Goal: Task Accomplishment & Management: Use online tool/utility

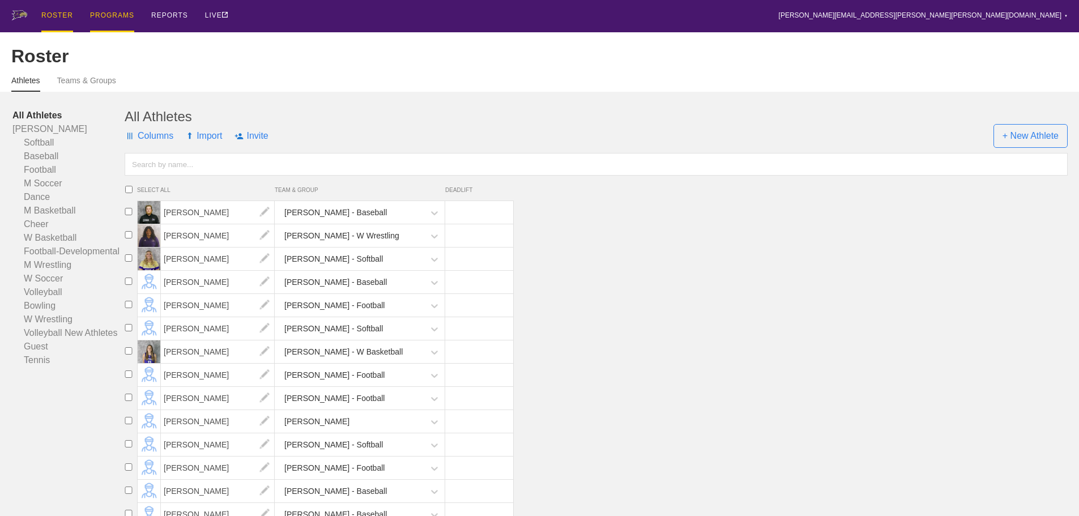
click at [109, 19] on div "PROGRAMS" at bounding box center [112, 16] width 44 height 32
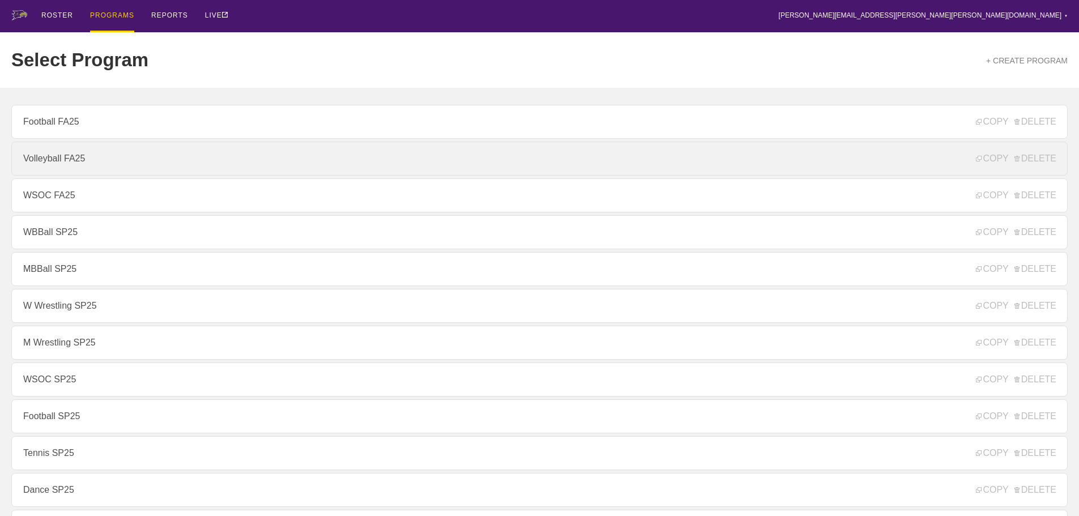
click at [61, 162] on link "Volleyball FA25" at bounding box center [539, 159] width 1056 height 34
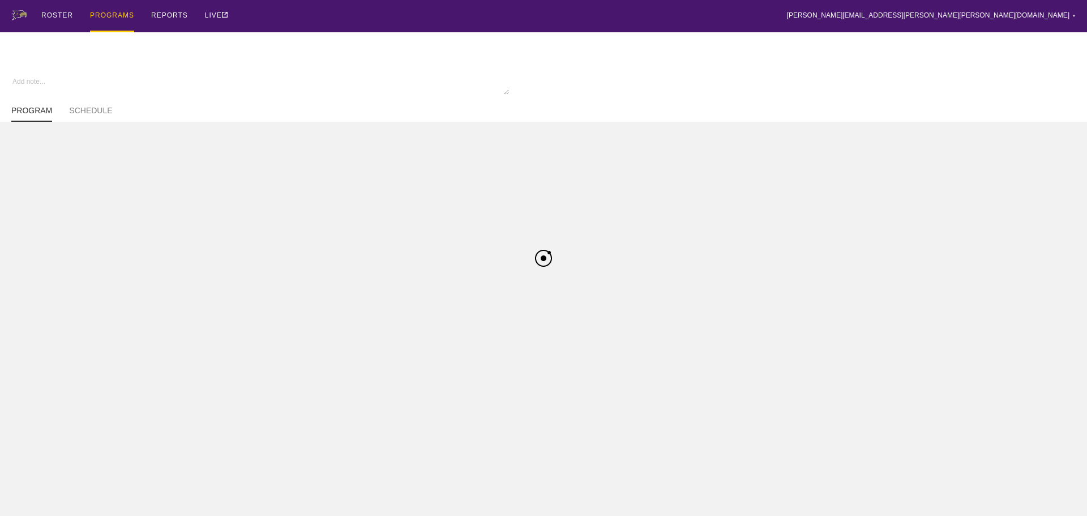
type textarea "x"
type input "Volleyball FA25"
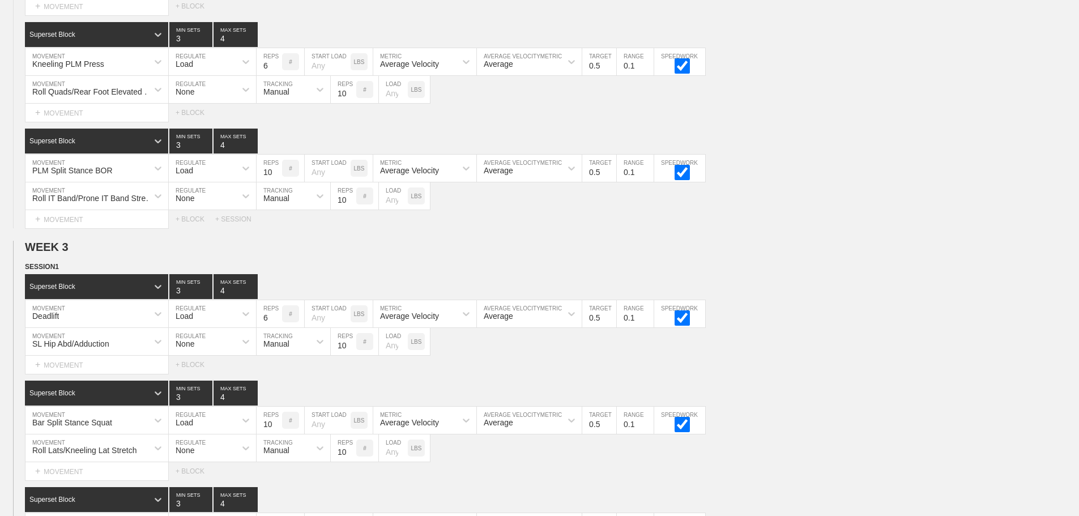
scroll to position [1762, 0]
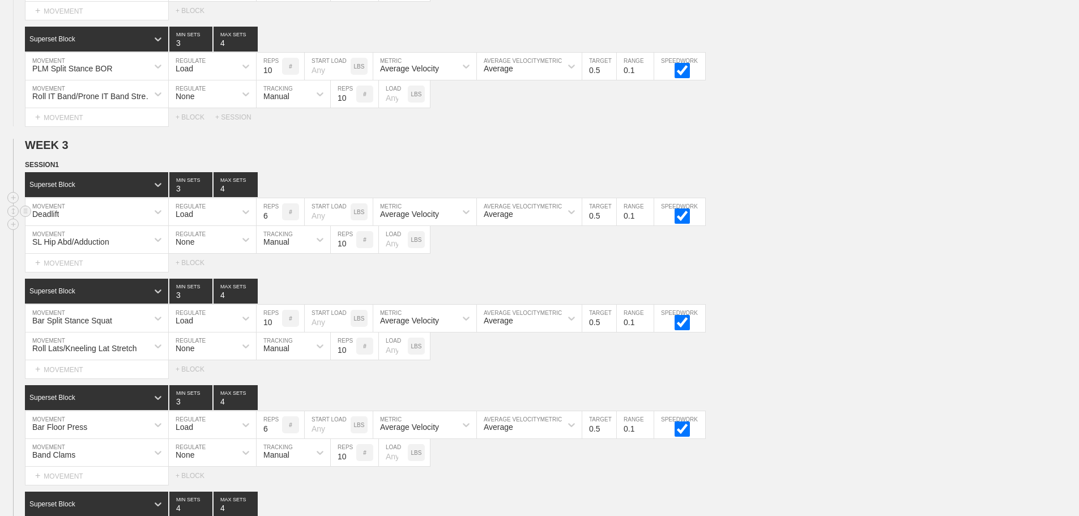
click at [93, 219] on div "Deadlift" at bounding box center [86, 211] width 122 height 19
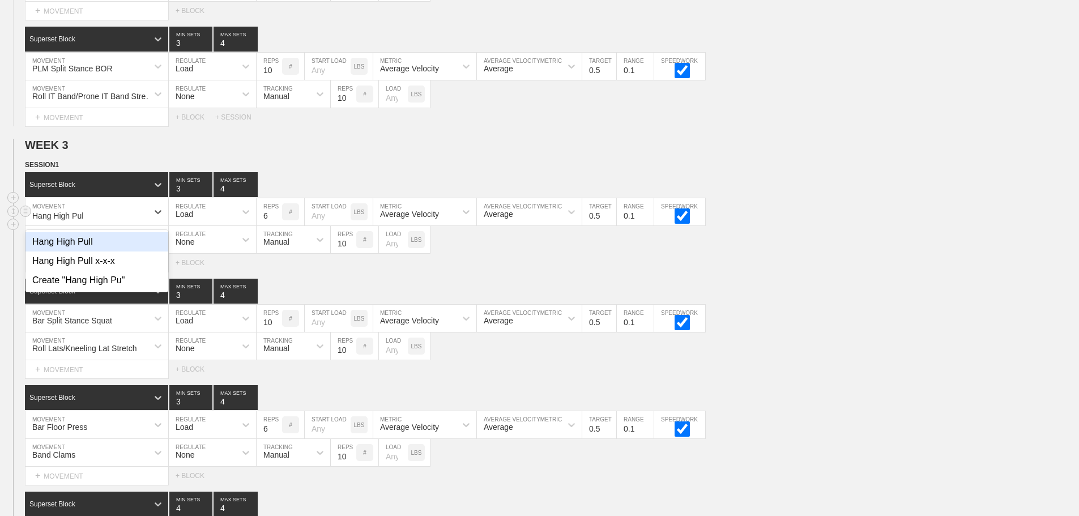
type input "Hang High Pull"
click at [87, 251] on div "Hang High Pull" at bounding box center [96, 241] width 143 height 19
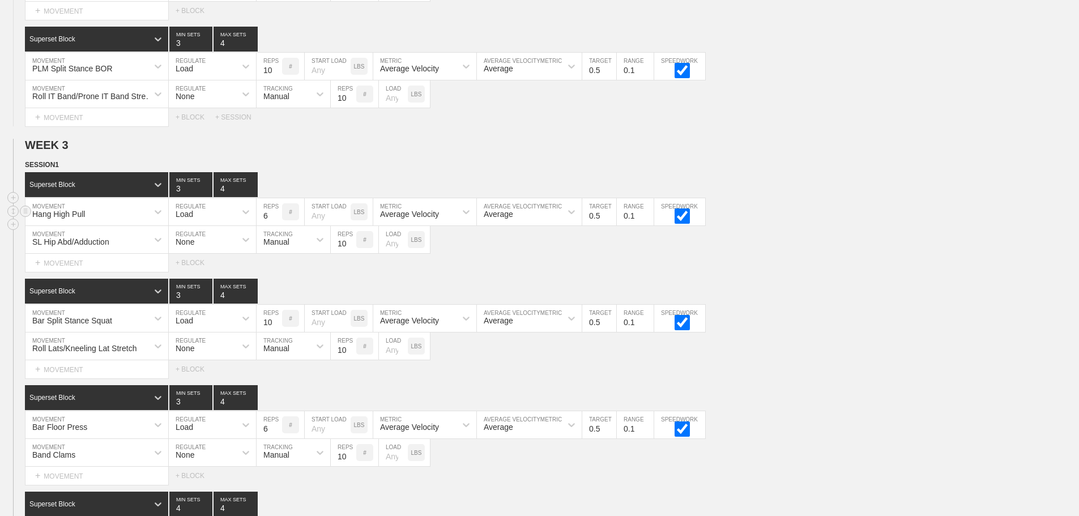
click at [262, 225] on input "6" at bounding box center [269, 211] width 25 height 27
type input "3"
click at [599, 224] on input "0.5" at bounding box center [599, 211] width 34 height 27
type input "1.3"
click at [443, 221] on div "Average Velocity" at bounding box center [414, 211] width 83 height 19
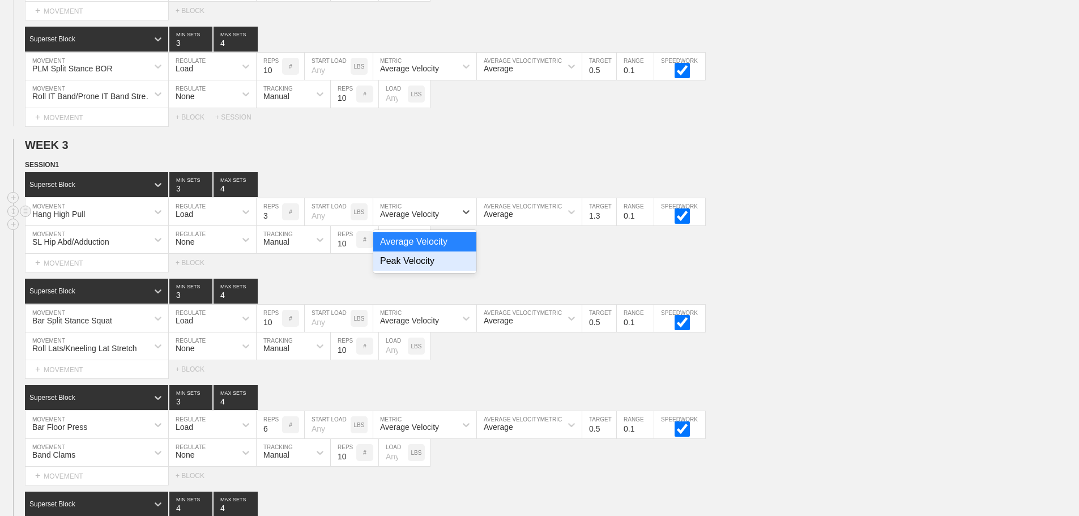
click at [437, 271] on div "Peak Velocity" at bounding box center [424, 260] width 103 height 19
click at [563, 271] on div "Select... MOVEMENT + MOVEMENT + BLOCK" at bounding box center [539, 263] width 1079 height 18
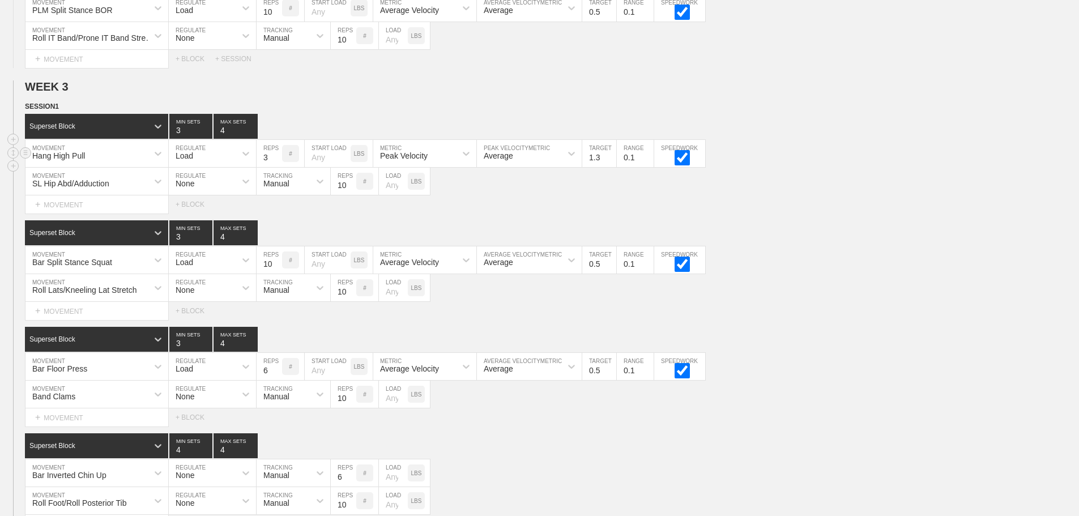
scroll to position [1876, 0]
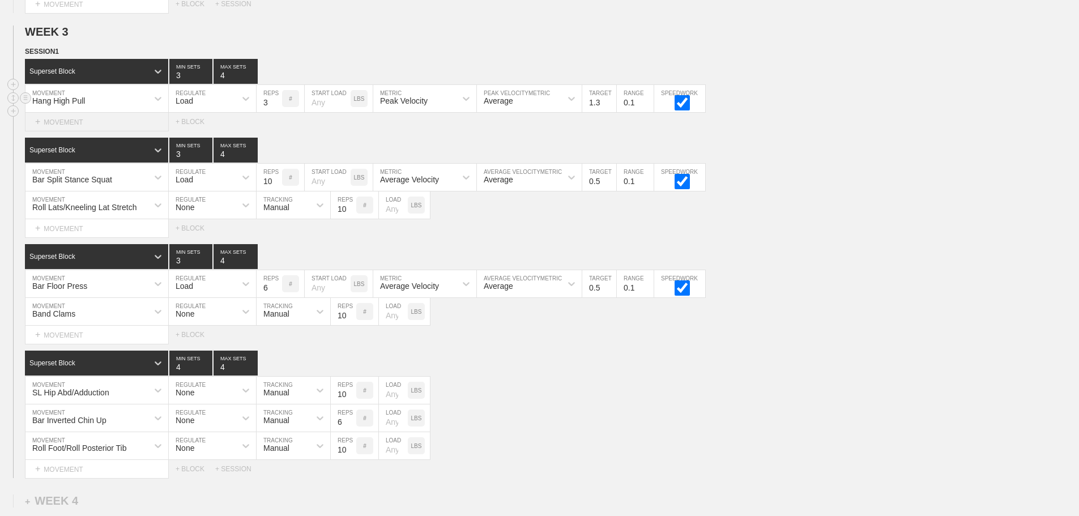
click at [64, 131] on div "+ MOVEMENT" at bounding box center [97, 122] width 144 height 19
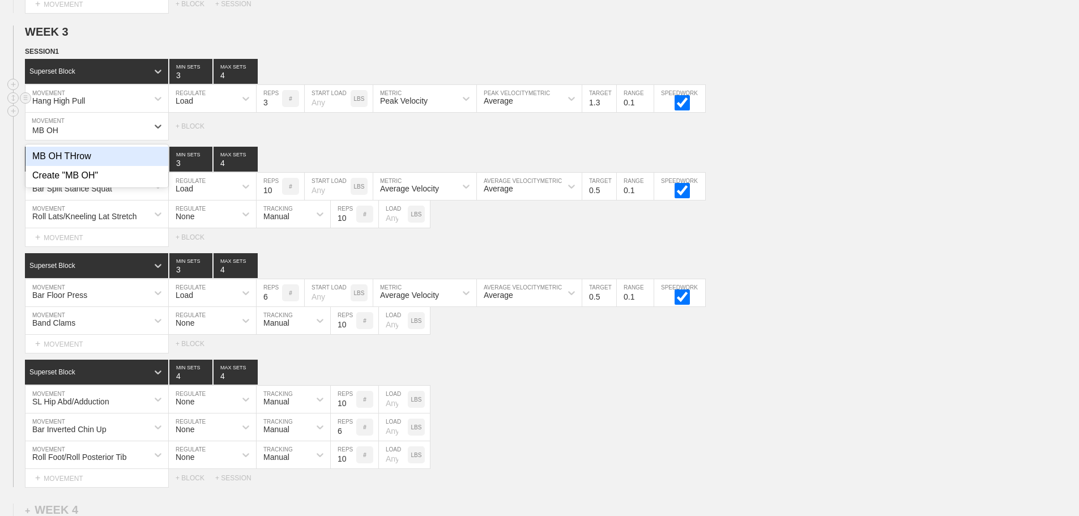
click at [77, 164] on div "MB OH THrow" at bounding box center [96, 156] width 143 height 19
type input "MB OH"
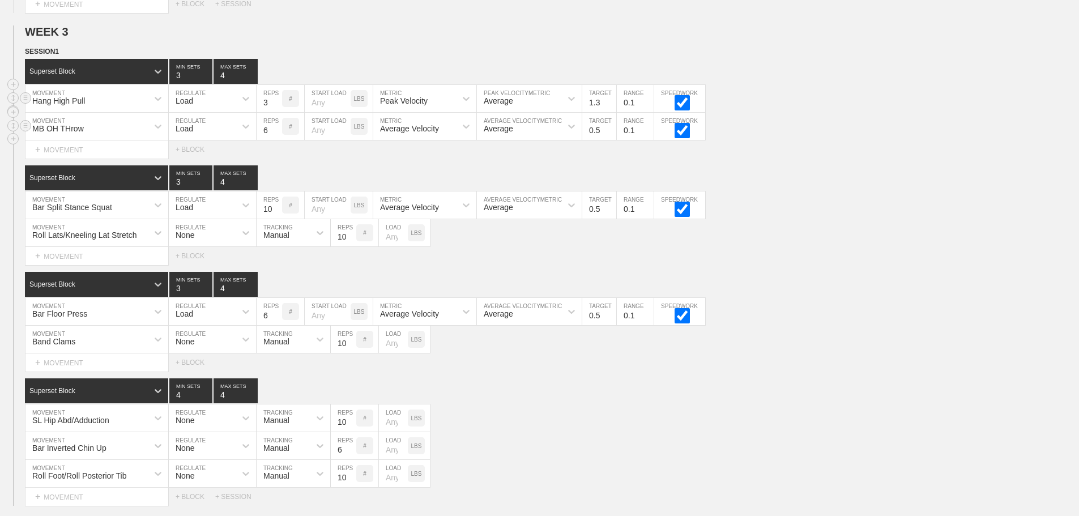
click at [321, 140] on input "number" at bounding box center [328, 126] width 46 height 27
type input "10"
click at [221, 134] on div "Load" at bounding box center [202, 126] width 67 height 19
click at [216, 161] on div "None" at bounding box center [212, 156] width 87 height 19
click at [281, 130] on div "Sensor" at bounding box center [283, 126] width 53 height 19
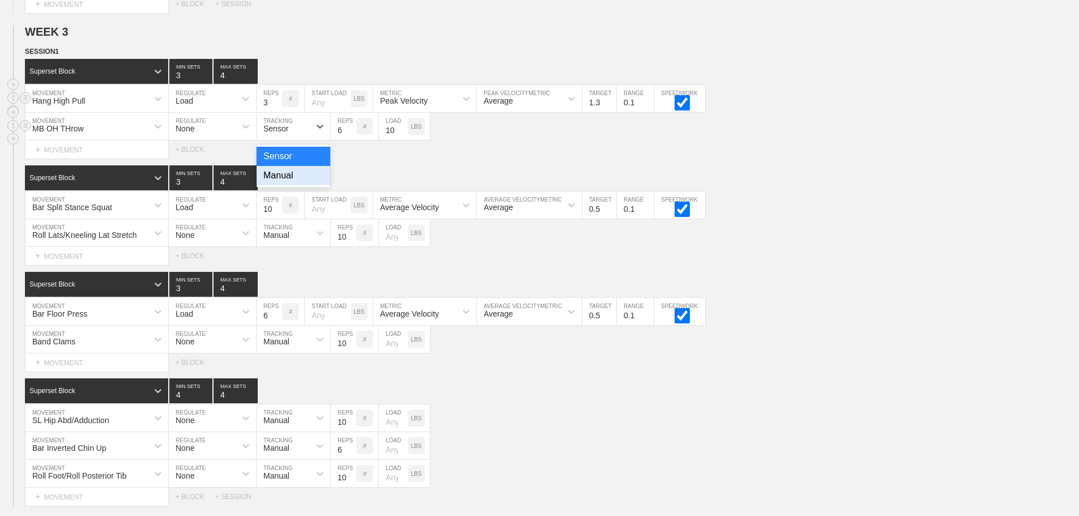
click at [300, 182] on div "Manual" at bounding box center [294, 175] width 74 height 19
click at [567, 151] on div "Select... MOVEMENT + MOVEMENT + BLOCK" at bounding box center [539, 149] width 1079 height 18
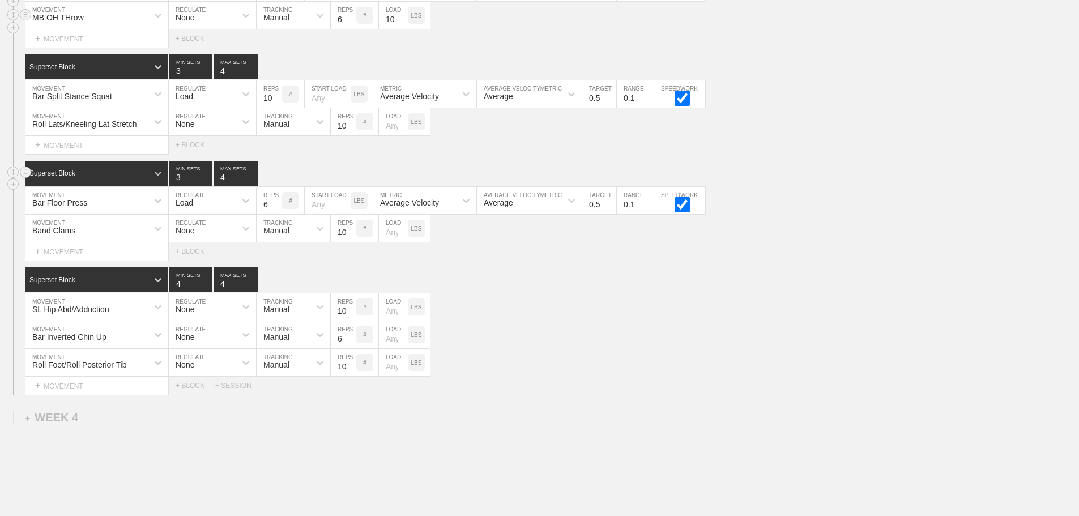
scroll to position [1903, 0]
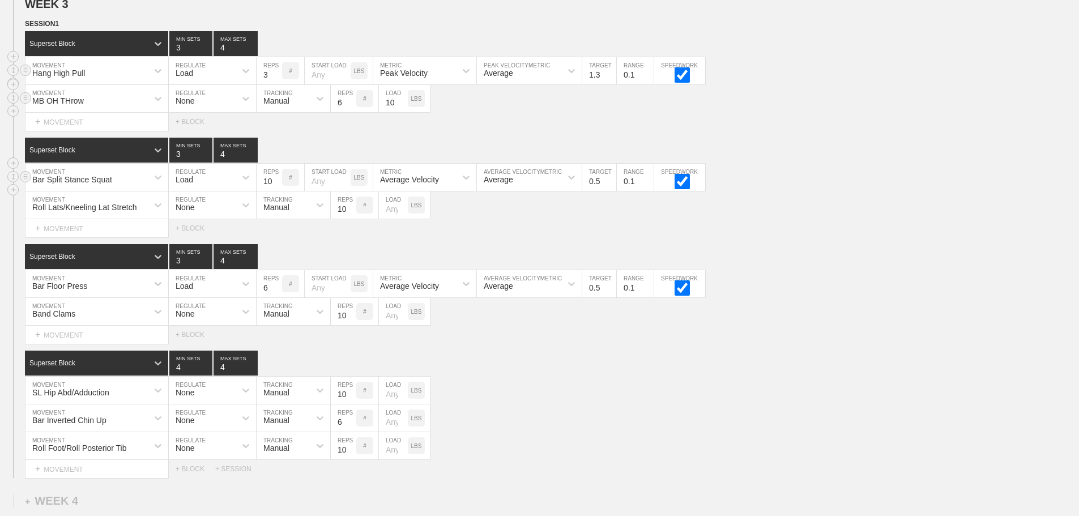
click at [106, 184] on div "Bar Split Stance Squat" at bounding box center [72, 179] width 80 height 9
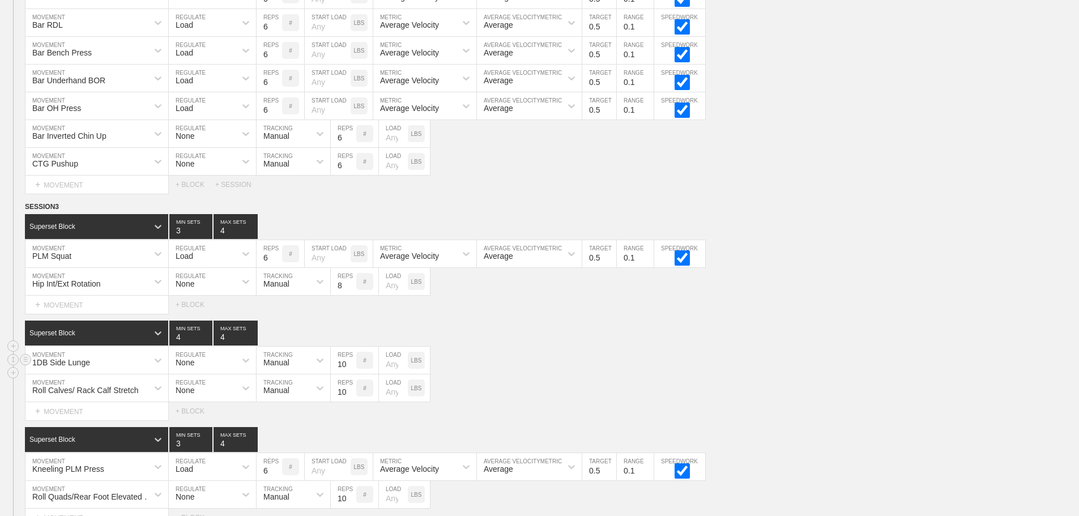
scroll to position [1394, 0]
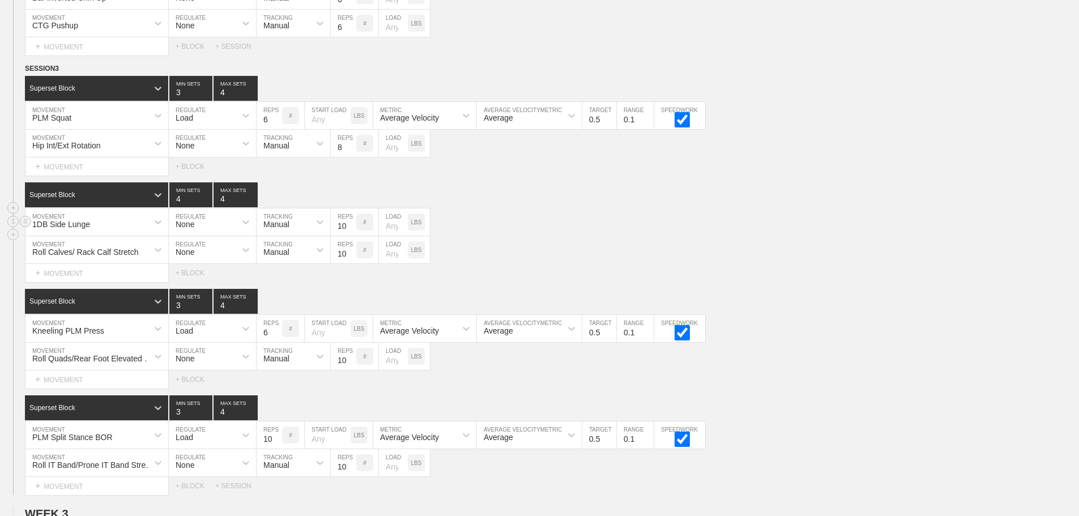
click at [106, 232] on div "1DB Side Lunge" at bounding box center [86, 221] width 122 height 19
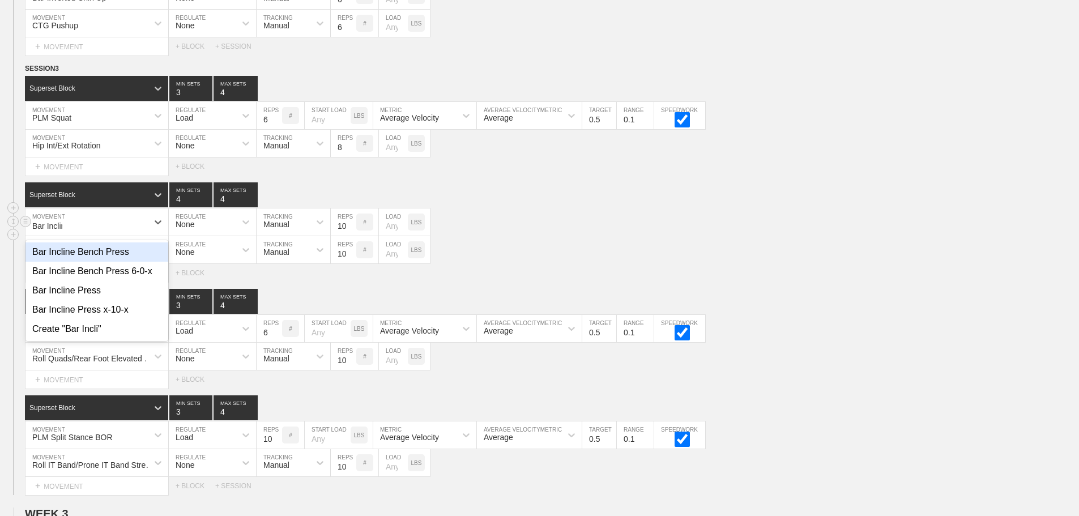
type input "Bar Incline"
click at [107, 257] on div "Bar Incline Bench Press" at bounding box center [96, 251] width 143 height 19
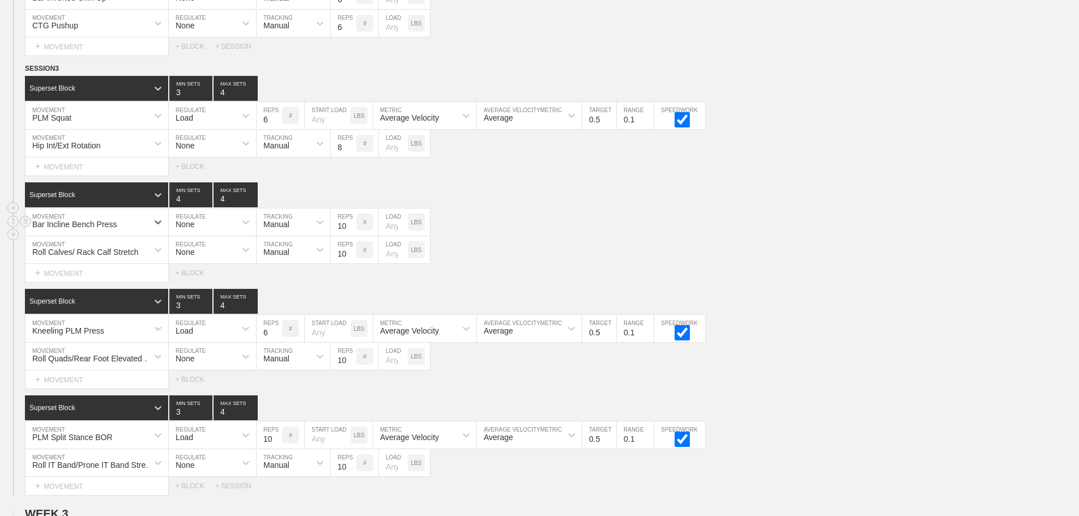
click at [197, 228] on div "None" at bounding box center [202, 221] width 67 height 19
click at [202, 246] on div "None" at bounding box center [212, 249] width 87 height 27
click at [183, 207] on input "4" at bounding box center [190, 194] width 43 height 25
type input "3"
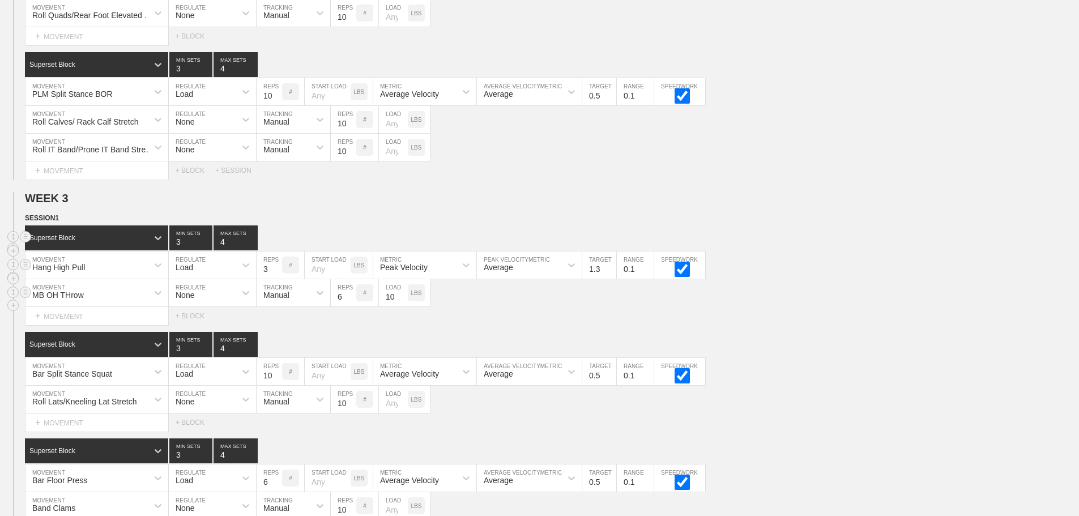
scroll to position [1426, 0]
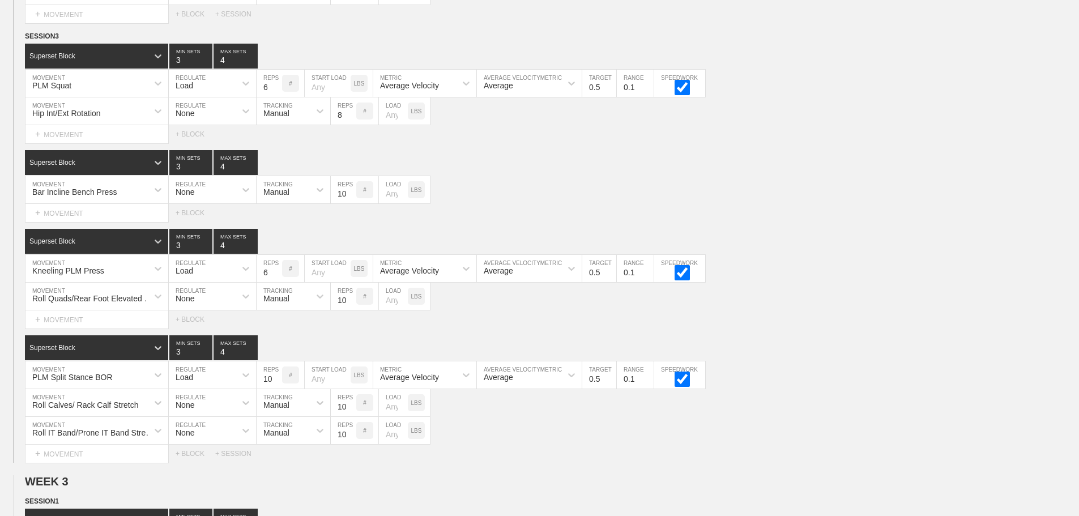
click at [105, 197] on div "Bar Incline Bench Press" at bounding box center [74, 191] width 84 height 9
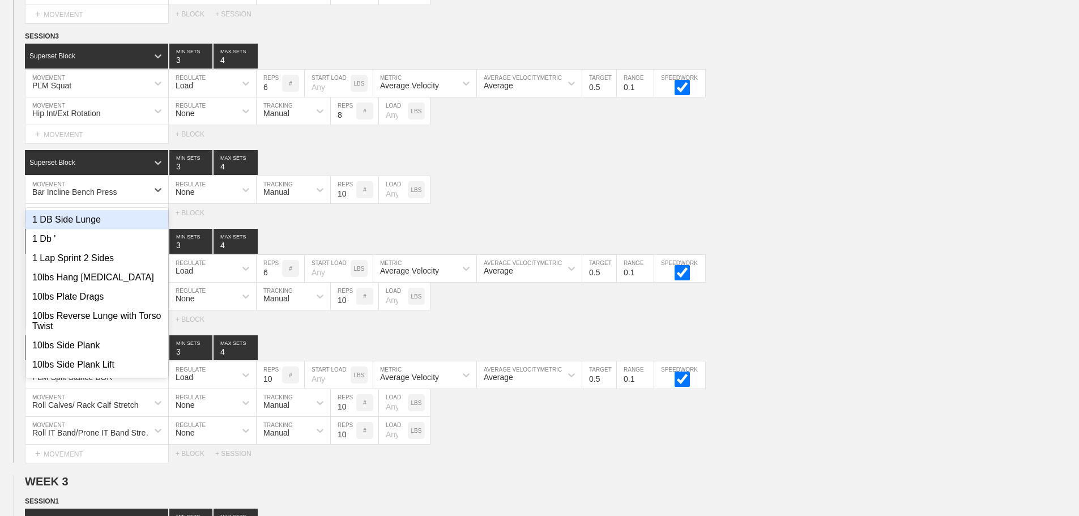
click at [84, 227] on div "1 DB Side Lunge" at bounding box center [96, 219] width 143 height 19
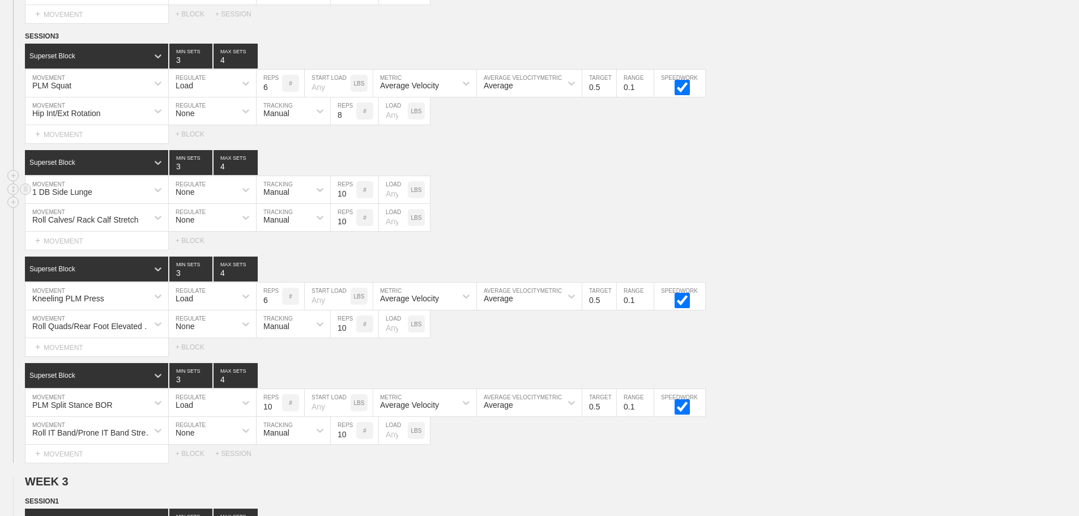
click at [574, 204] on div "1 DB Side Lunge MOVEMENT None REGULATE Manual TRACKING 10 REPS # LOAD LBS" at bounding box center [539, 190] width 1079 height 28
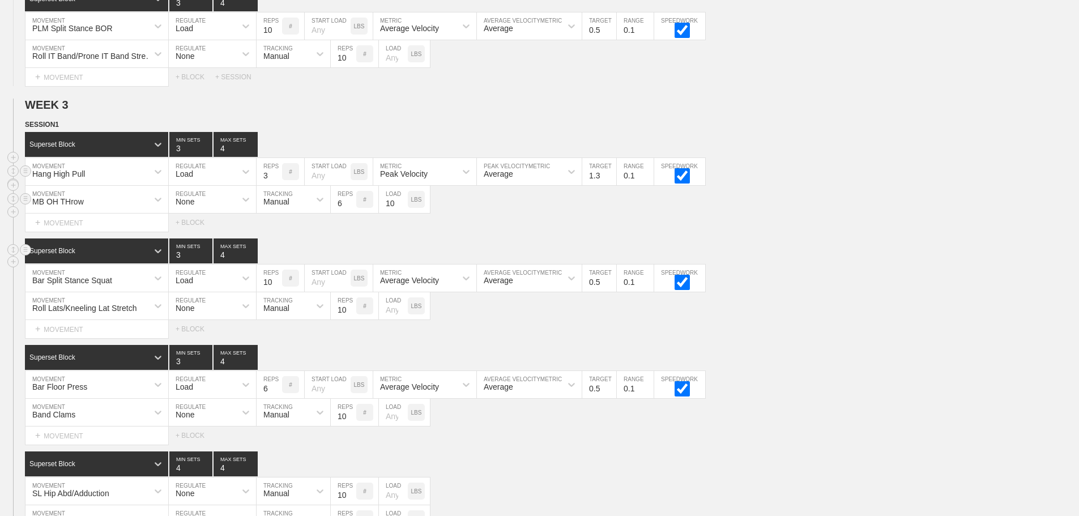
scroll to position [1822, 0]
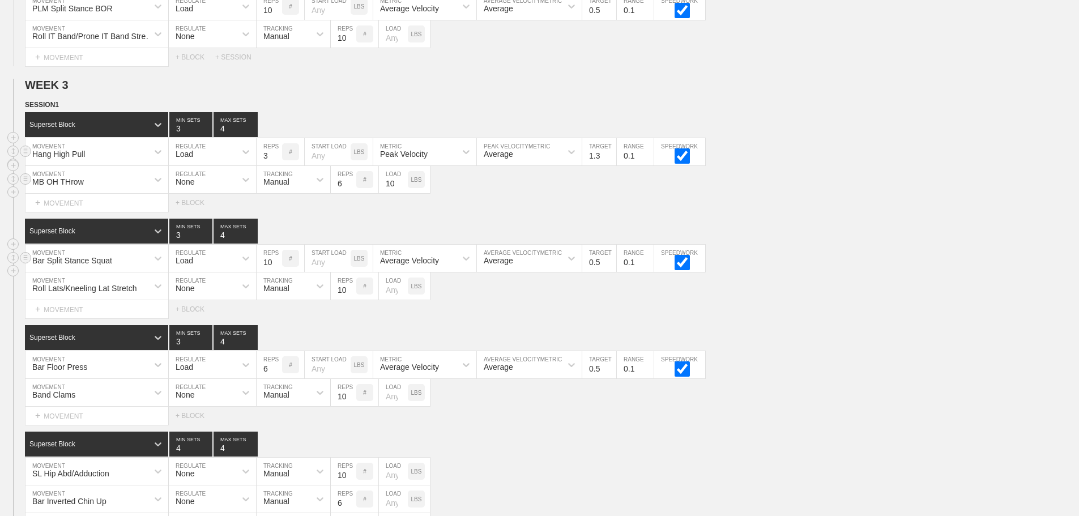
click at [79, 265] on div "Bar Split Stance Squat" at bounding box center [72, 260] width 80 height 9
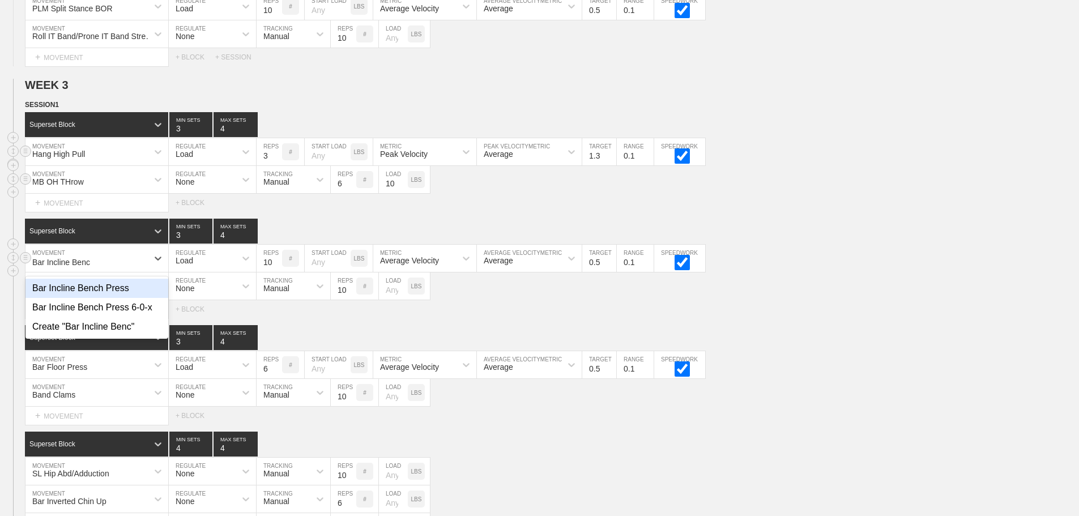
type input "Bar Incline Bench"
click at [97, 297] on div "Bar Incline Bench Press" at bounding box center [96, 288] width 143 height 19
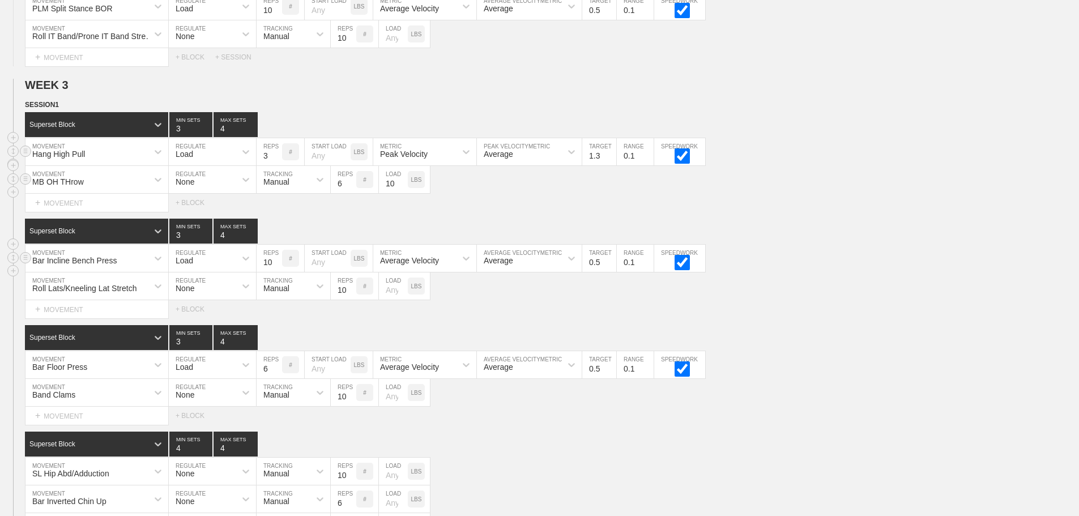
click at [833, 177] on div "MB OH THrow MOVEMENT None REGULATE Manual TRACKING 6 REPS # 10 LOAD LBS" at bounding box center [539, 180] width 1079 height 28
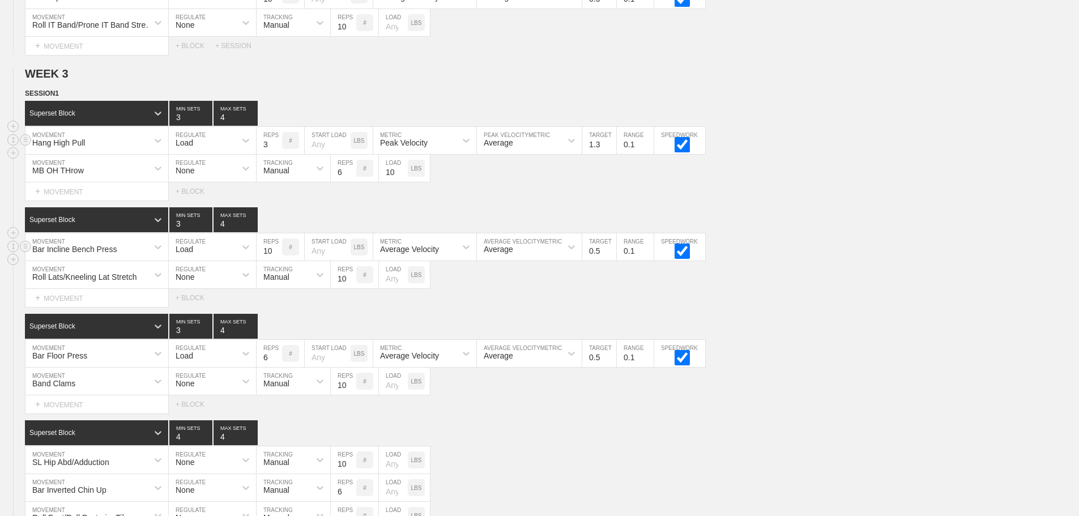
scroll to position [1847, 0]
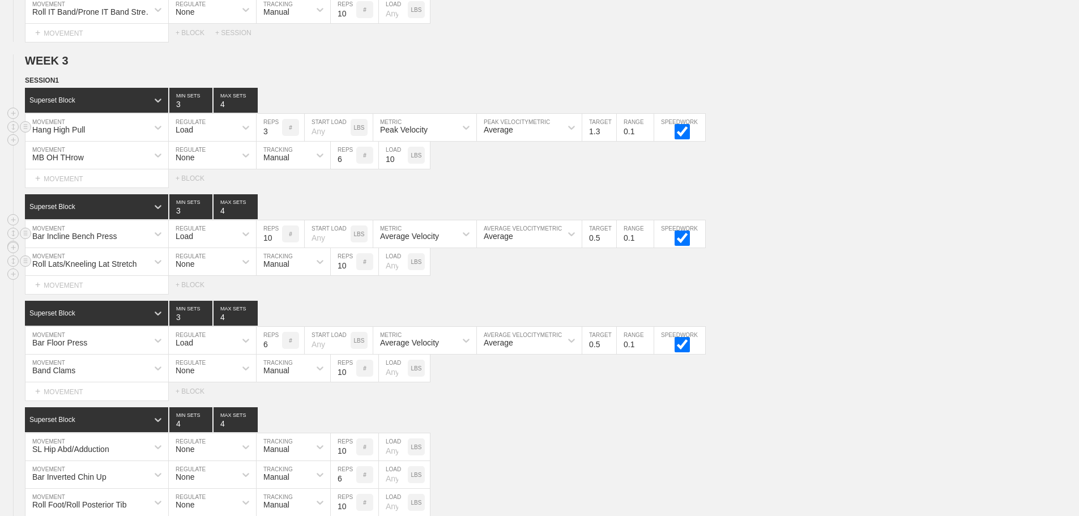
click at [67, 266] on div "Roll Lats/Kneeling Lat Stretch" at bounding box center [86, 261] width 122 height 19
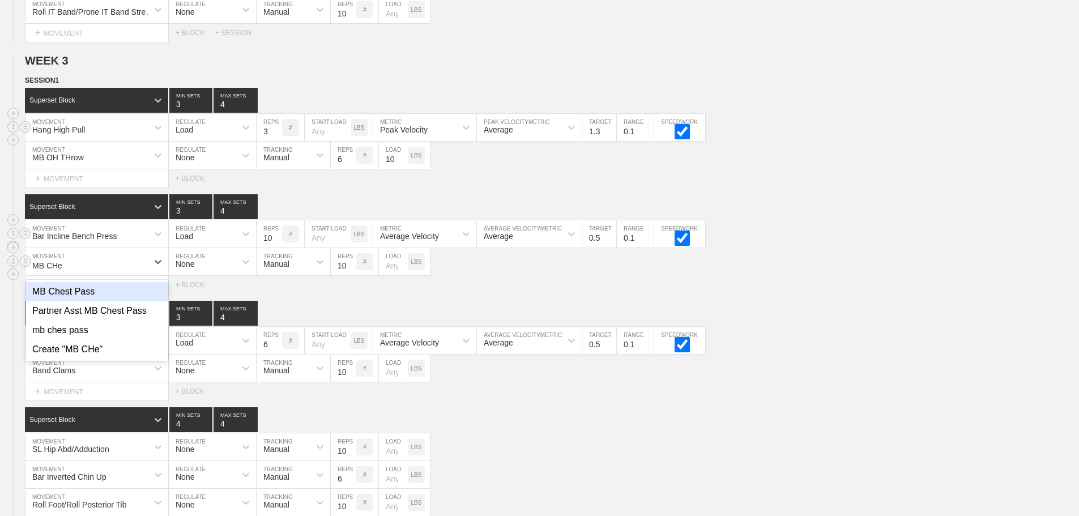
type input "MB CHes"
click at [81, 301] on div "MB Chest Pass" at bounding box center [96, 291] width 143 height 19
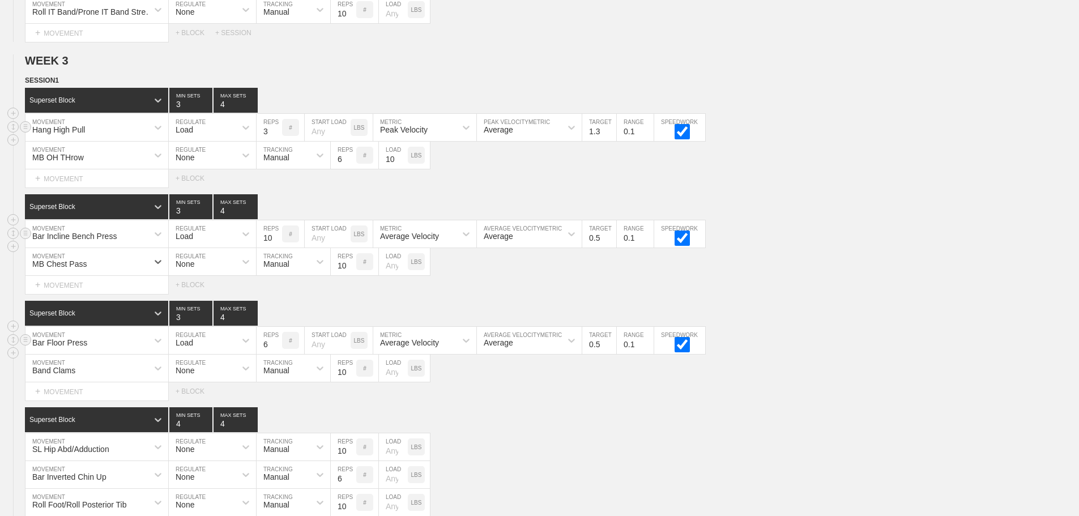
click at [85, 349] on div "Bar Floor Press" at bounding box center [96, 340] width 143 height 27
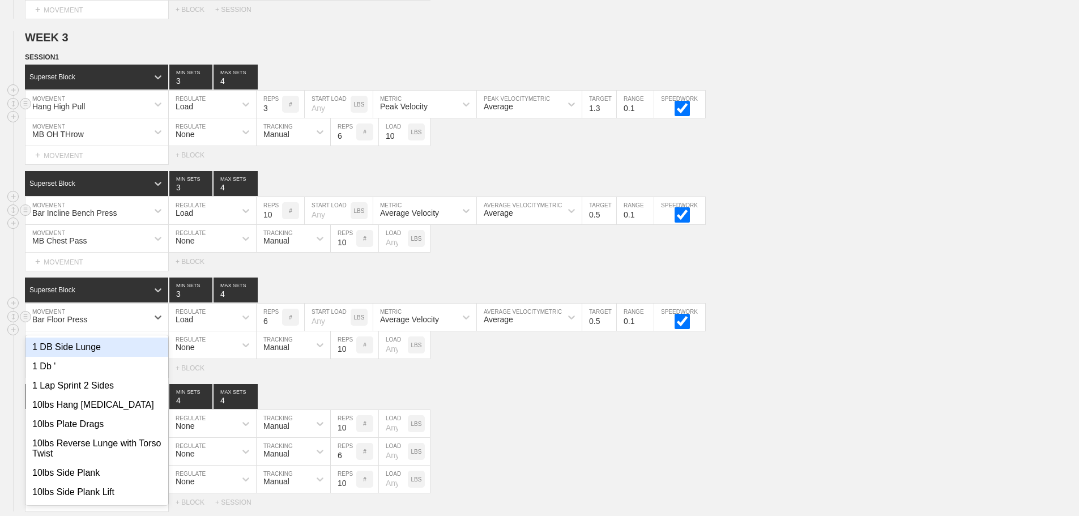
scroll to position [1872, 0]
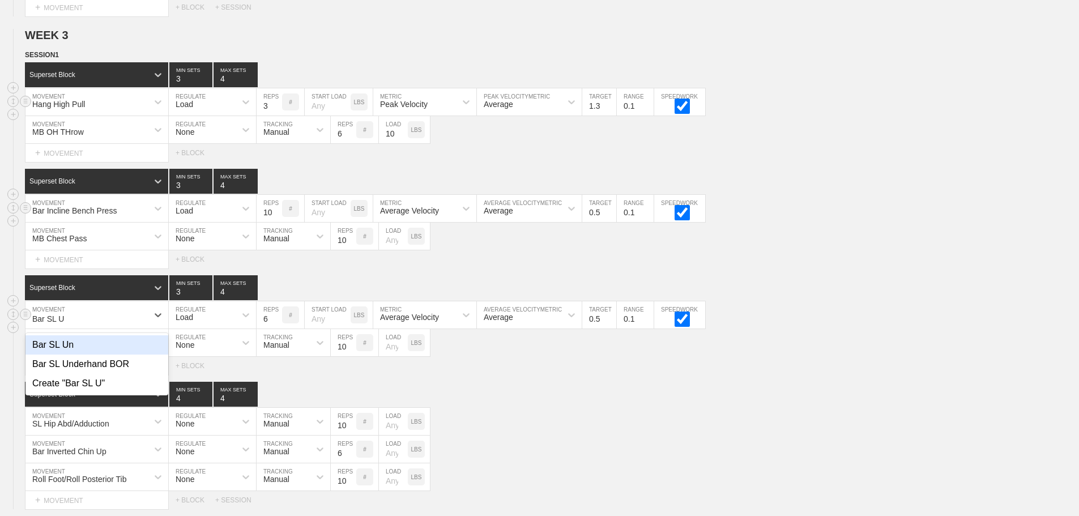
type input "Bar SL Un"
click at [123, 374] on div "Bar SL Underhand BOR" at bounding box center [96, 364] width 143 height 19
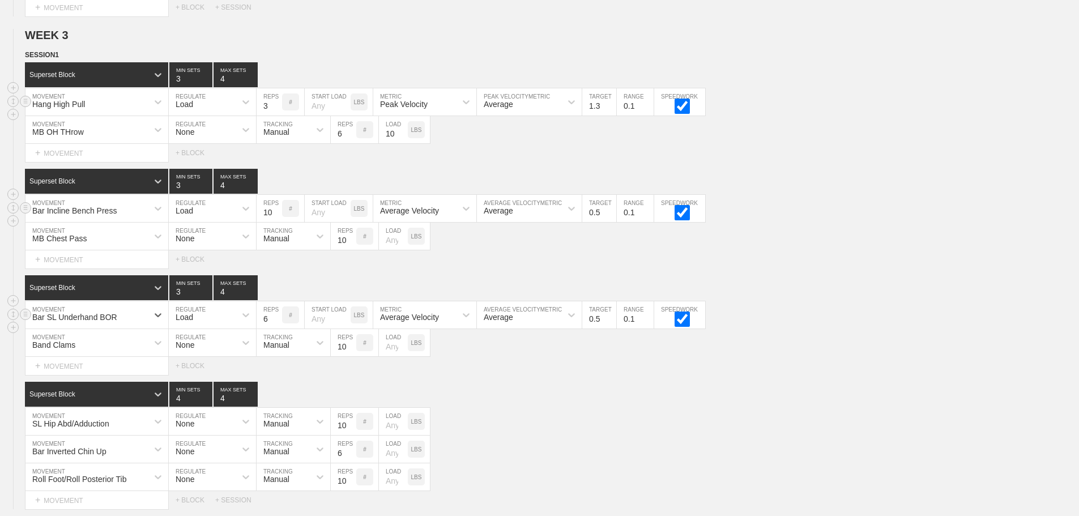
click at [263, 326] on input "6" at bounding box center [269, 314] width 25 height 27
type input "8"
click at [596, 324] on input "0.5" at bounding box center [599, 314] width 34 height 27
type input "1"
type input "0.3"
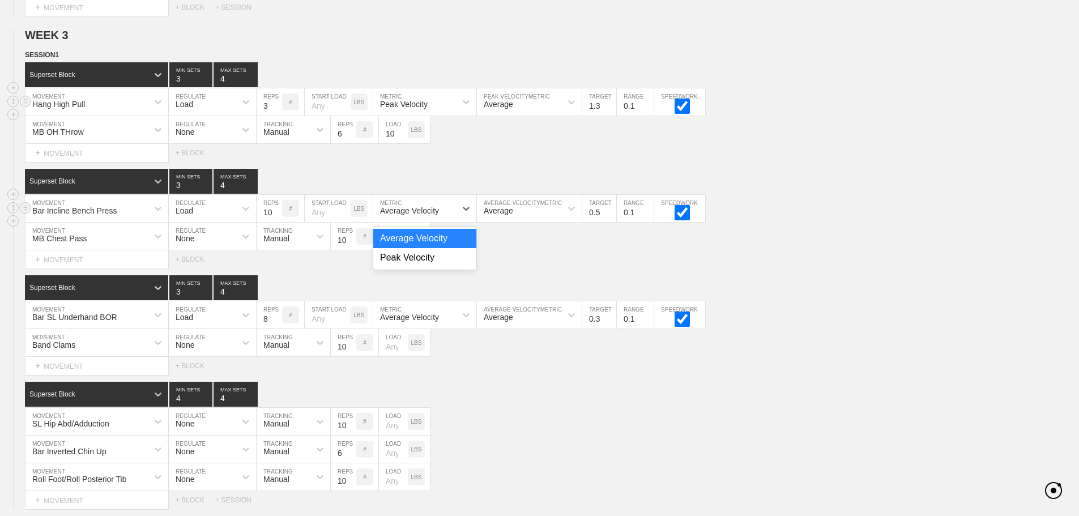
click at [441, 213] on div "Average Velocity" at bounding box center [414, 208] width 83 height 19
click at [597, 222] on input "0.5" at bounding box center [599, 208] width 34 height 27
type input "0.7"
click at [874, 157] on div "Select... MOVEMENT + MOVEMENT + BLOCK" at bounding box center [539, 153] width 1079 height 18
click at [782, 250] on div "MB Chest Pass MOVEMENT None REGULATE Manual TRACKING 10 REPS # LOAD LBS" at bounding box center [539, 237] width 1079 height 28
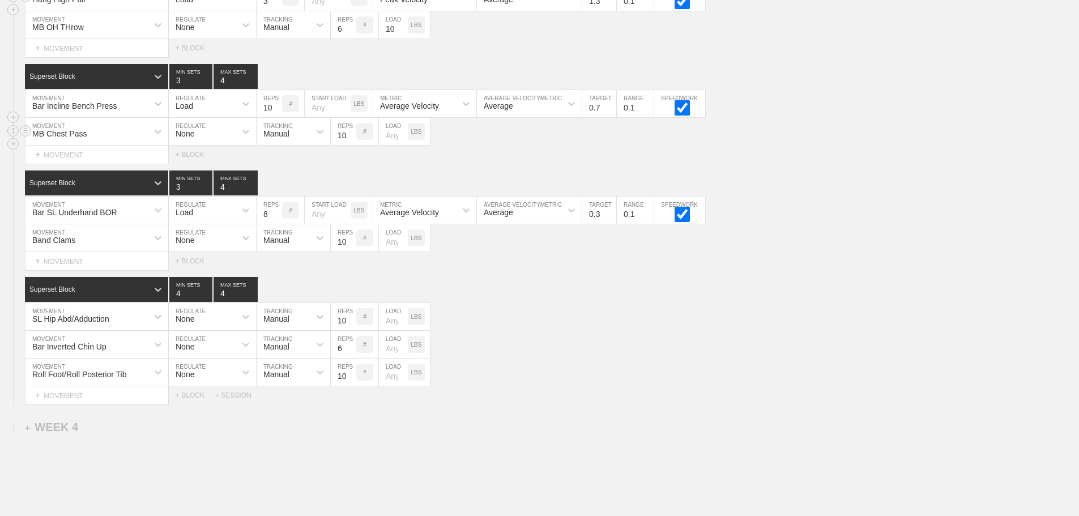
scroll to position [1985, 0]
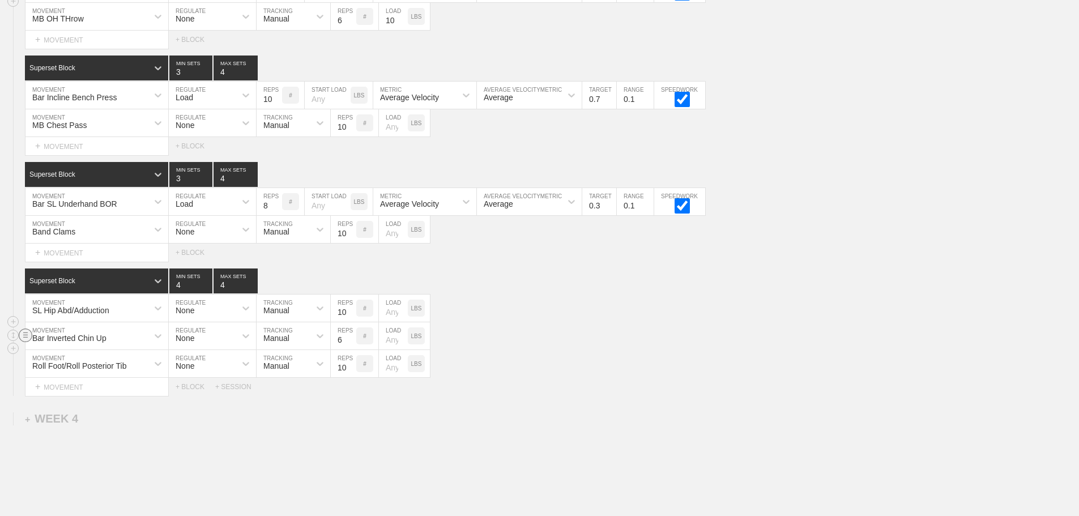
click at [25, 337] on line at bounding box center [25, 337] width 5 height 0
click at [79, 369] on div "DELETE" at bounding box center [79, 366] width 91 height 17
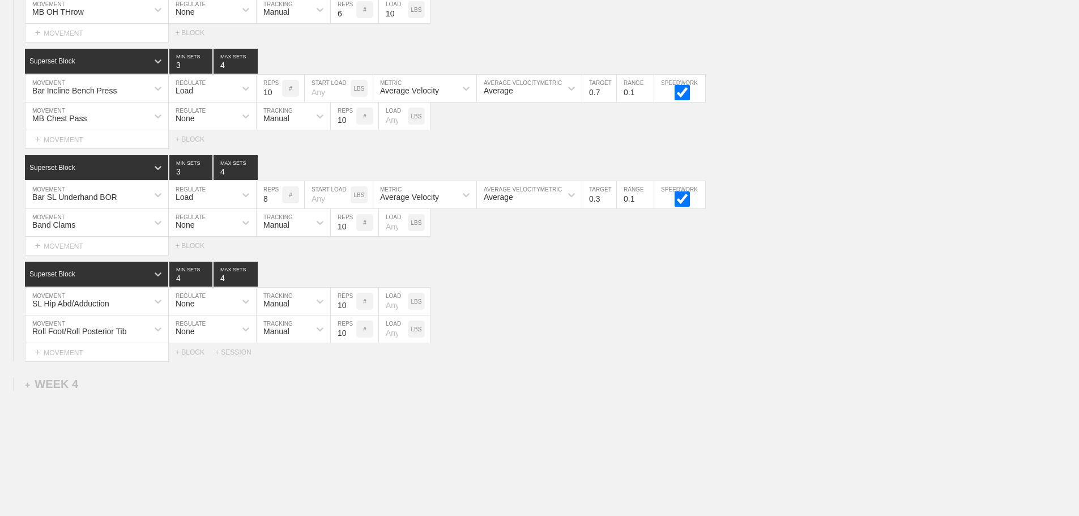
scroll to position [2046, 0]
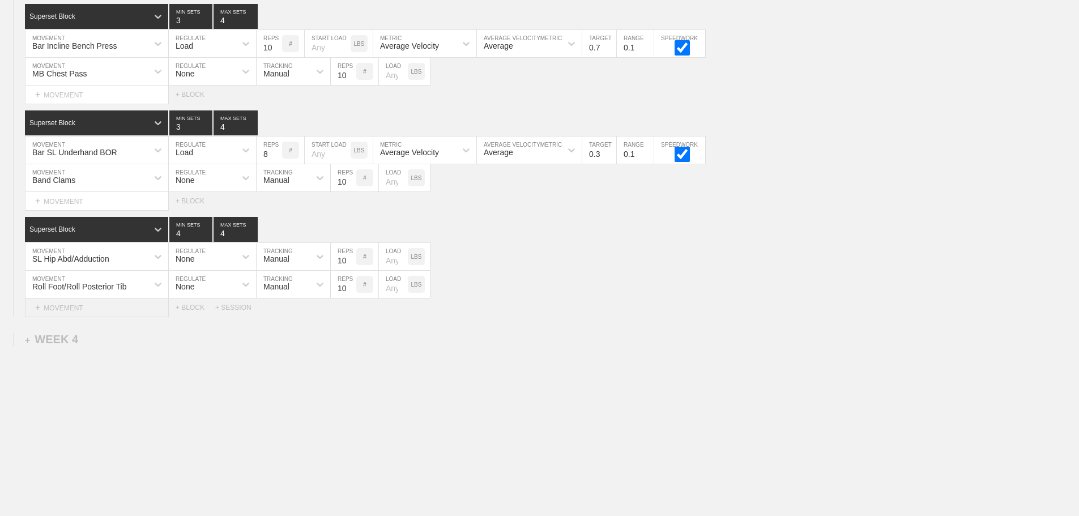
click at [86, 313] on div "+ MOVEMENT" at bounding box center [97, 307] width 144 height 19
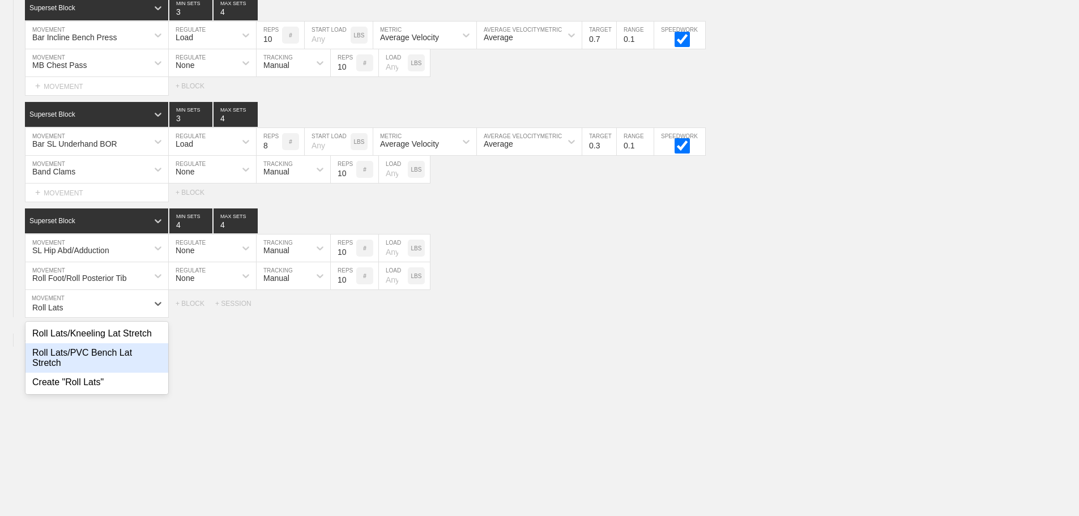
click at [98, 360] on div "Roll Lats/PVC Bench Lat Stretch" at bounding box center [96, 357] width 143 height 29
type input "Roll Lats"
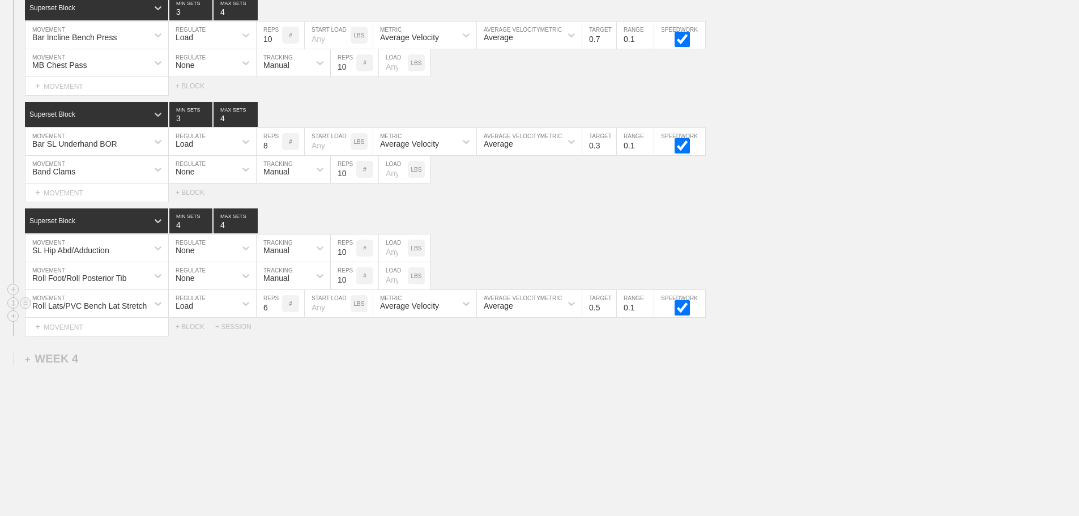
click at [264, 313] on input "6" at bounding box center [269, 303] width 25 height 27
type input "30"
click at [338, 259] on input "10" at bounding box center [343, 247] width 25 height 27
type input "3"
type input "12"
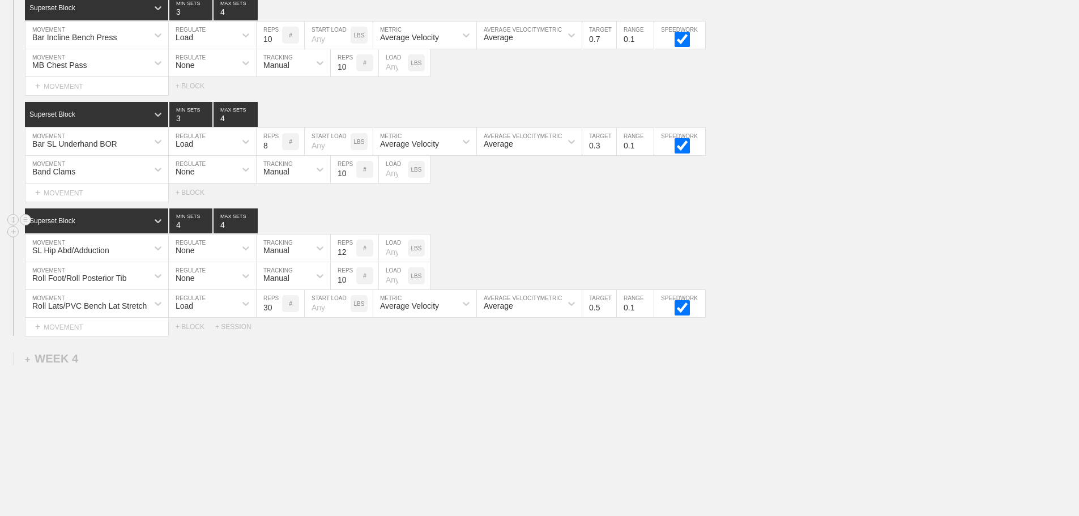
click at [180, 228] on input "4" at bounding box center [190, 220] width 43 height 25
type input "1"
click at [220, 230] on input "4" at bounding box center [235, 220] width 44 height 25
type input "1"
click at [209, 313] on div "Load" at bounding box center [202, 303] width 67 height 19
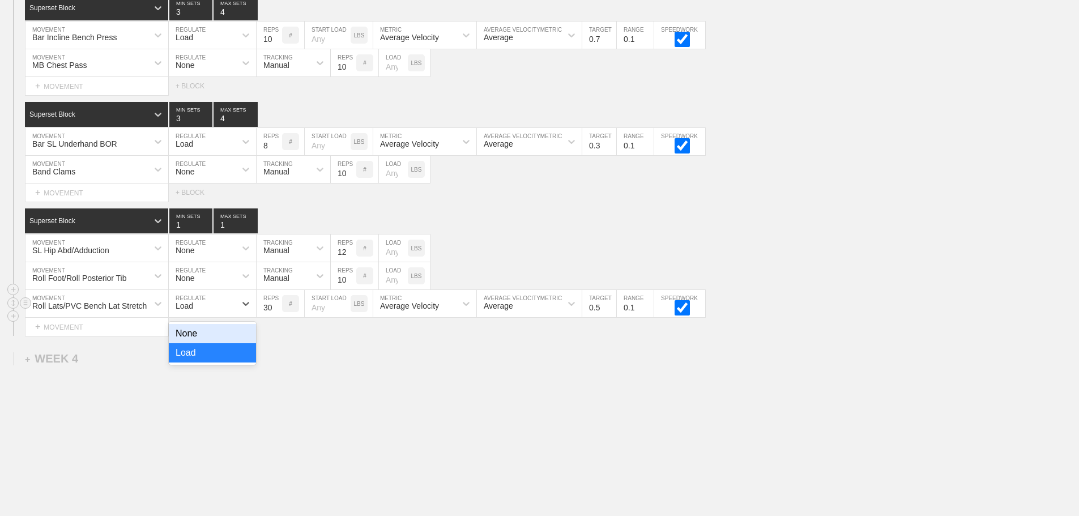
click at [217, 343] on div "None" at bounding box center [212, 333] width 87 height 19
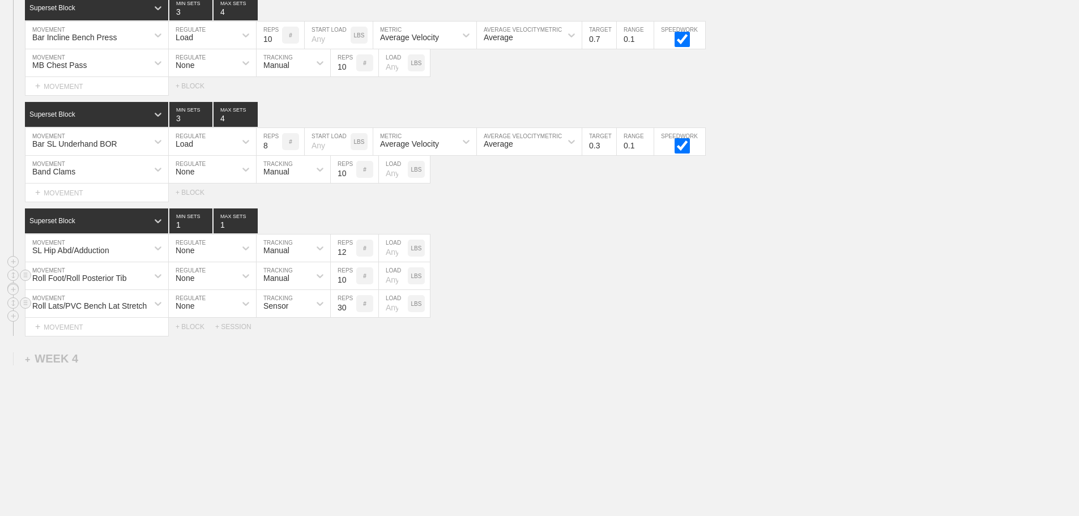
click at [344, 289] on input "10" at bounding box center [343, 275] width 25 height 27
type input "30"
click at [280, 310] on div "Sensor" at bounding box center [275, 305] width 25 height 9
drag, startPoint x: 297, startPoint y: 360, endPoint x: 305, endPoint y: 360, distance: 7.9
click at [297, 360] on div "Manual" at bounding box center [294, 352] width 74 height 19
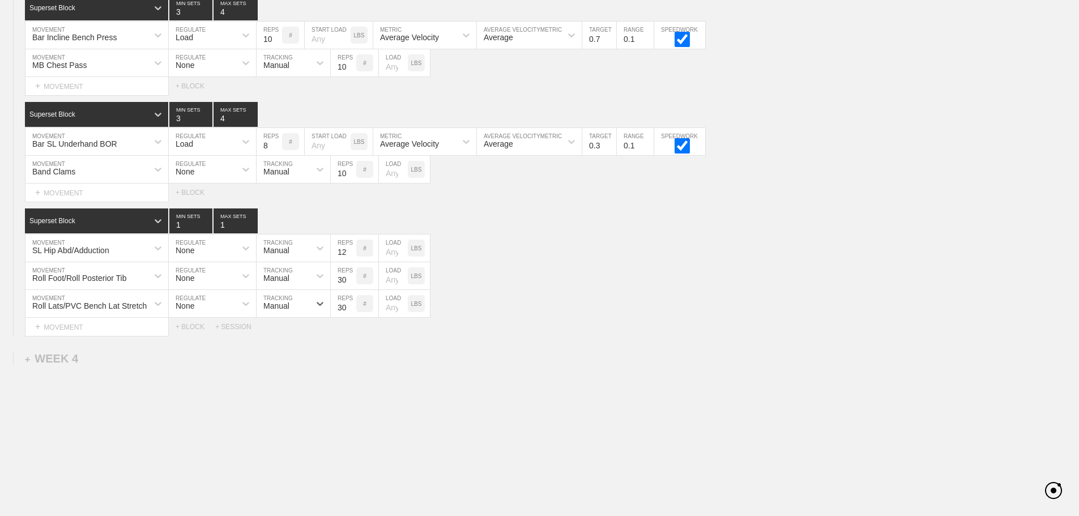
click at [95, 336] on div "+ MOVEMENT" at bounding box center [97, 327] width 144 height 19
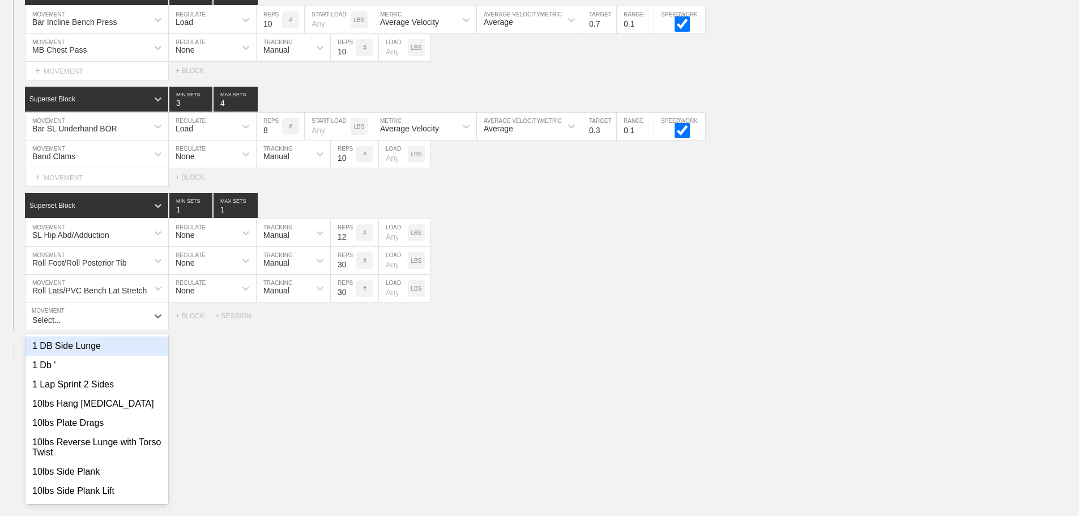
scroll to position [2062, 0]
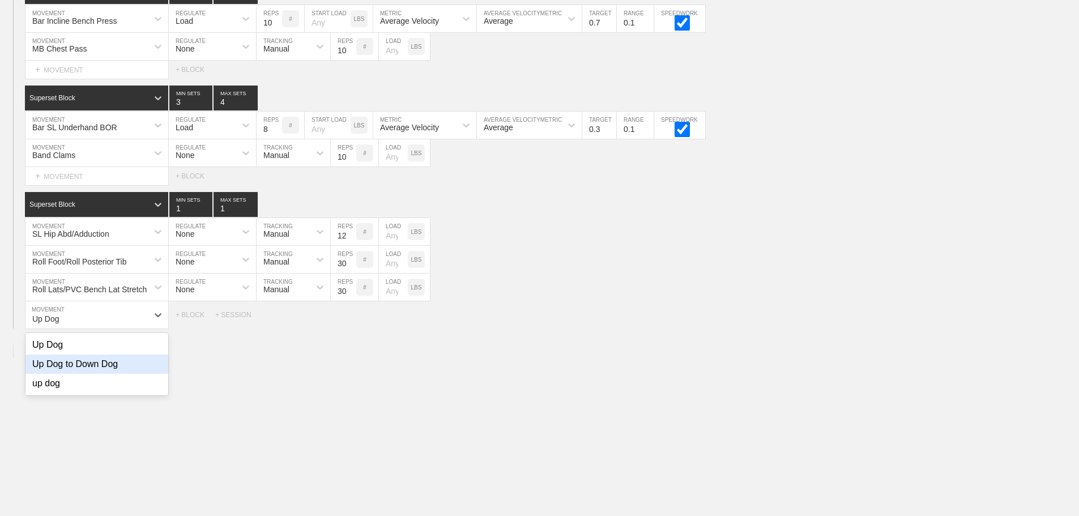
click at [93, 371] on div "Up Dog to Down Dog" at bounding box center [96, 364] width 143 height 19
type input "Up Dog"
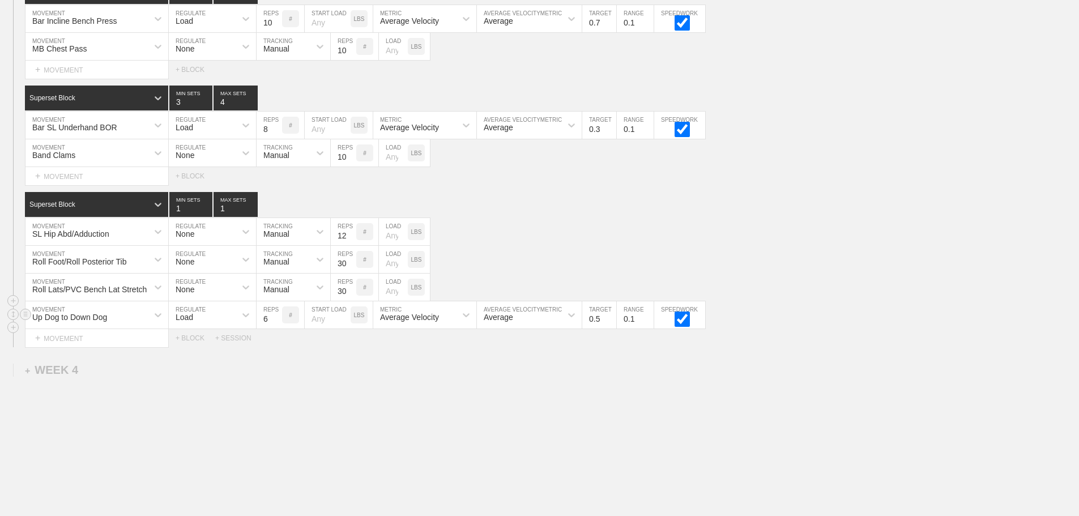
click at [267, 328] on input "6" at bounding box center [269, 314] width 25 height 27
type input "10"
click at [227, 316] on div "Load" at bounding box center [202, 314] width 67 height 19
click at [223, 350] on div "None" at bounding box center [212, 344] width 87 height 19
click at [120, 344] on div "+ MOVEMENT" at bounding box center [97, 338] width 144 height 19
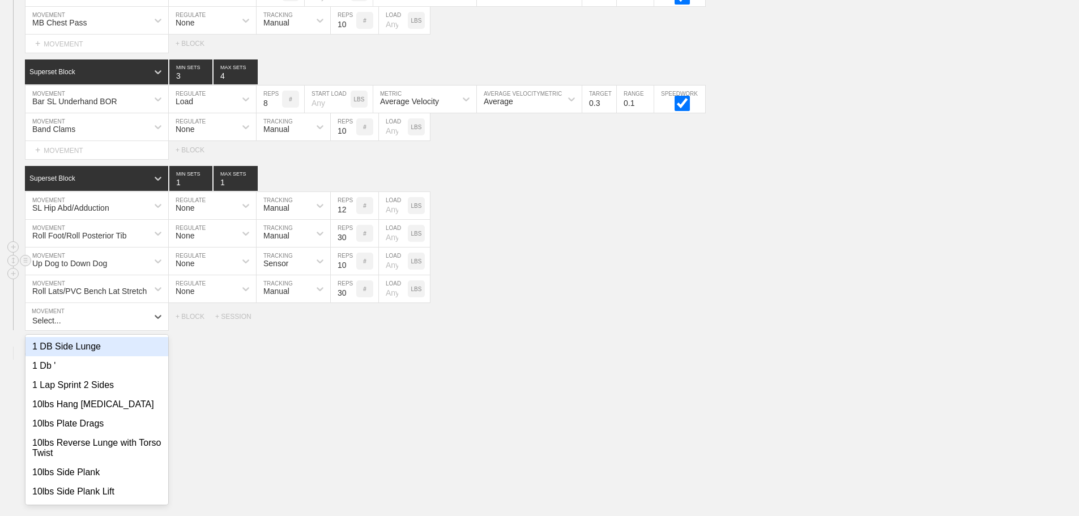
scroll to position [2090, 0]
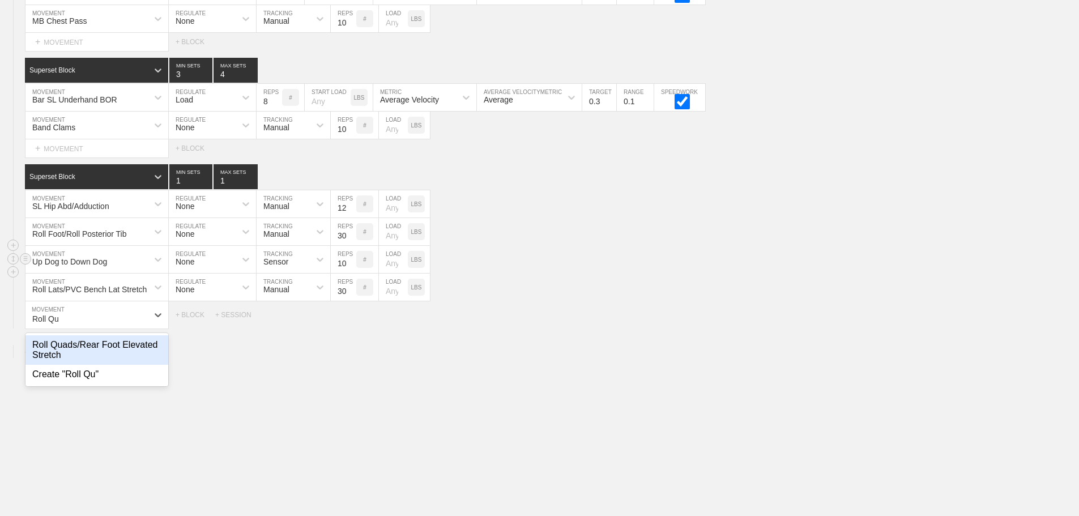
click at [100, 365] on div "Roll Quads/Rear Foot Elevated Stretch" at bounding box center [96, 349] width 143 height 29
type input "Roll Qu"
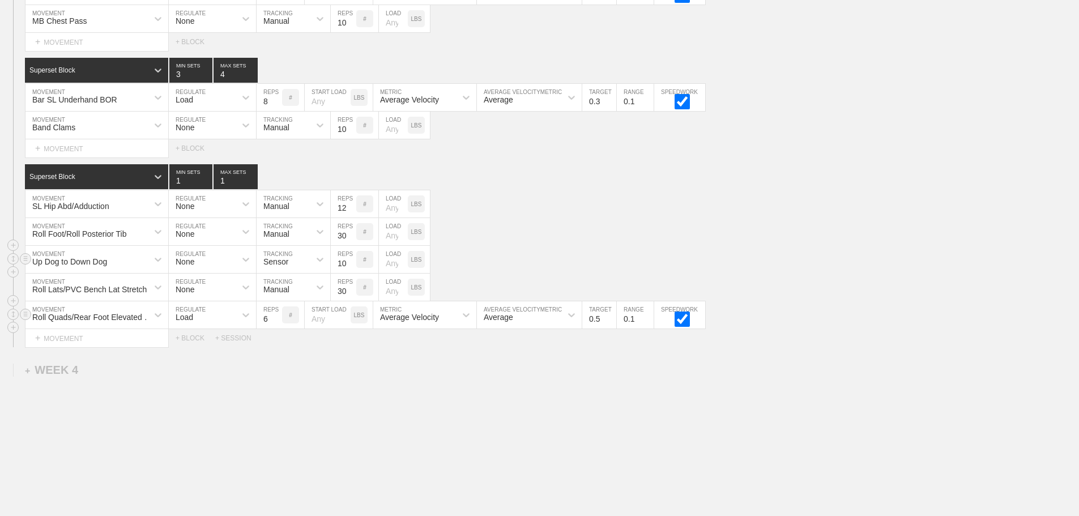
click at [261, 328] on input "6" at bounding box center [269, 314] width 25 height 27
type input "30"
click at [233, 324] on div "Load" at bounding box center [202, 314] width 67 height 19
click at [230, 349] on div "None" at bounding box center [212, 344] width 87 height 19
click at [306, 323] on div "Sensor" at bounding box center [283, 314] width 53 height 19
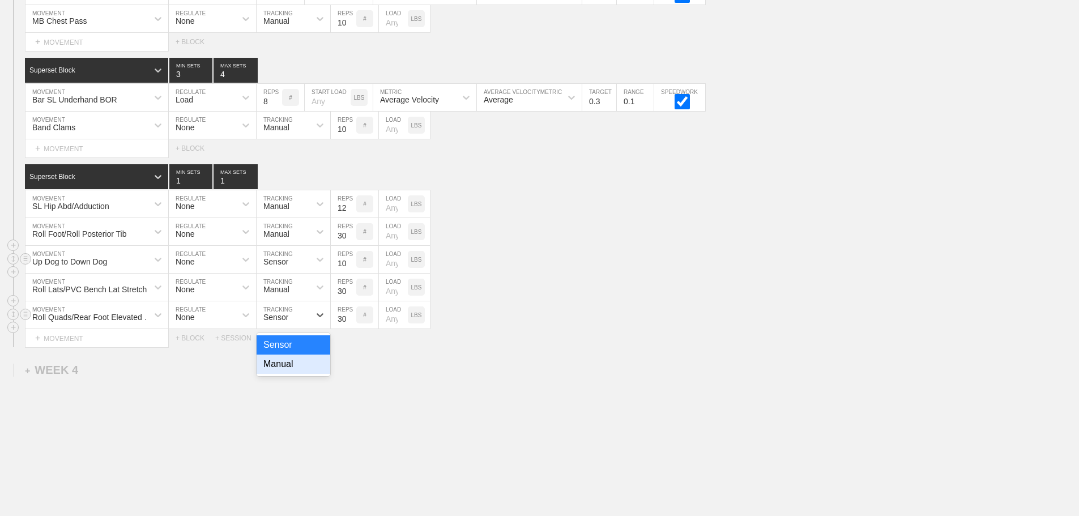
click at [279, 374] on div "Manual" at bounding box center [294, 364] width 74 height 19
click at [49, 343] on div "+ MOVEMENT" at bounding box center [97, 338] width 144 height 19
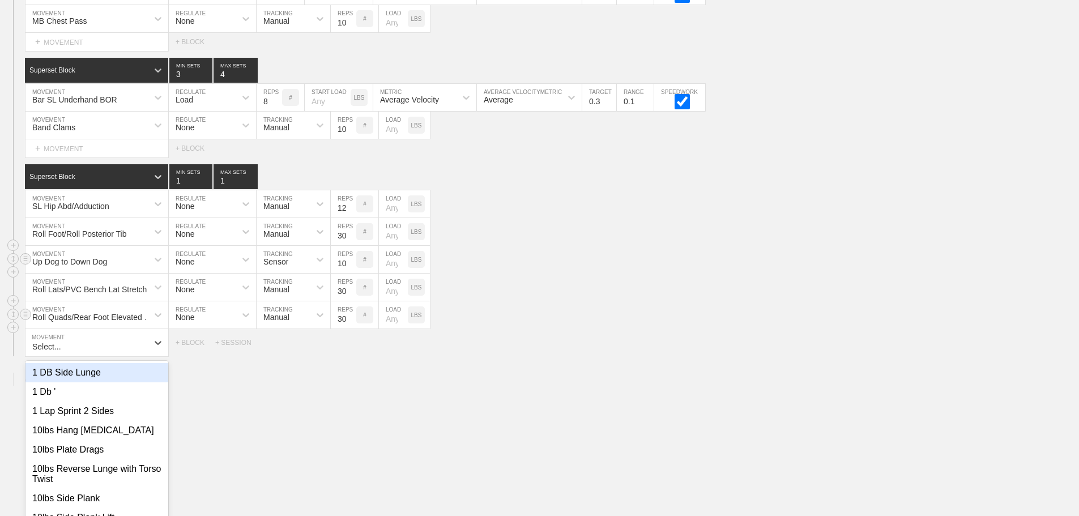
scroll to position [2117, 0]
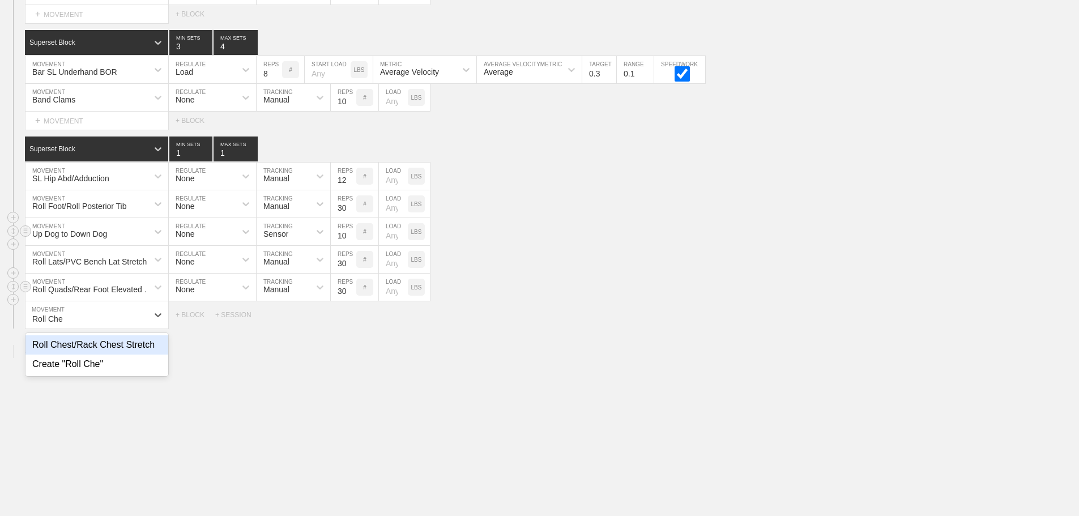
drag, startPoint x: 63, startPoint y: 355, endPoint x: 98, endPoint y: 347, distance: 36.1
click at [63, 355] on div "Roll Chest/Rack Chest Stretch" at bounding box center [96, 344] width 143 height 19
type input "Roll Che"
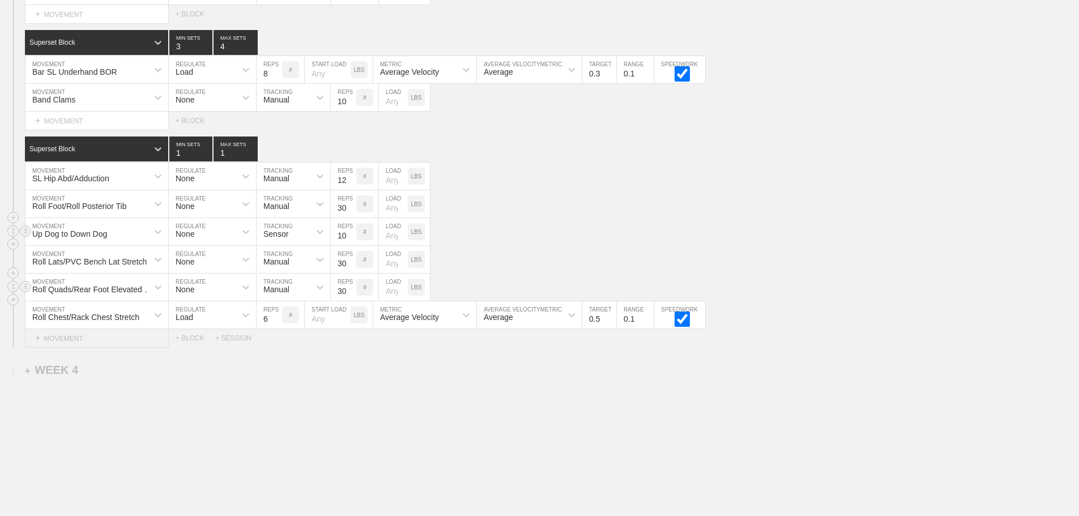
click at [40, 348] on div "+ MOVEMENT" at bounding box center [97, 338] width 144 height 19
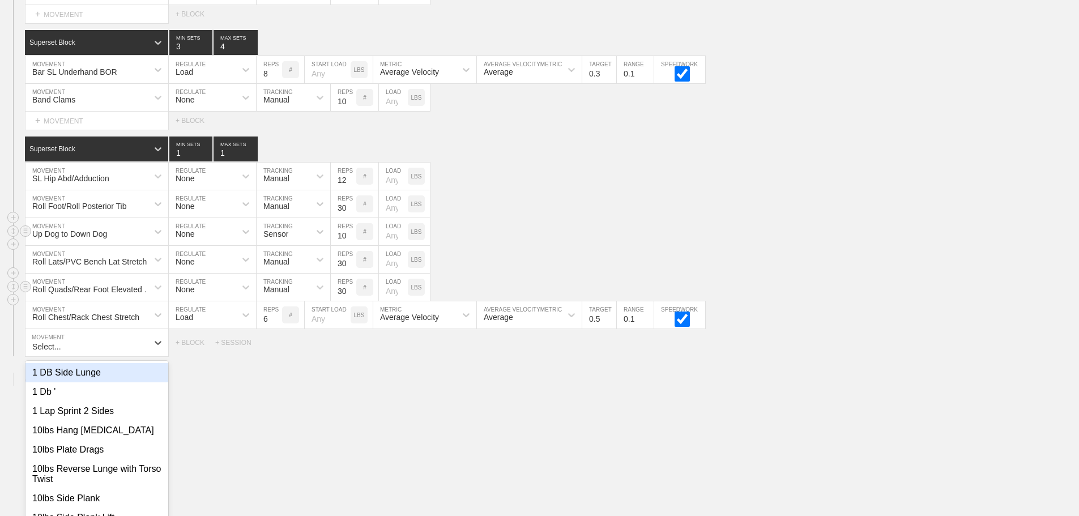
scroll to position [2145, 0]
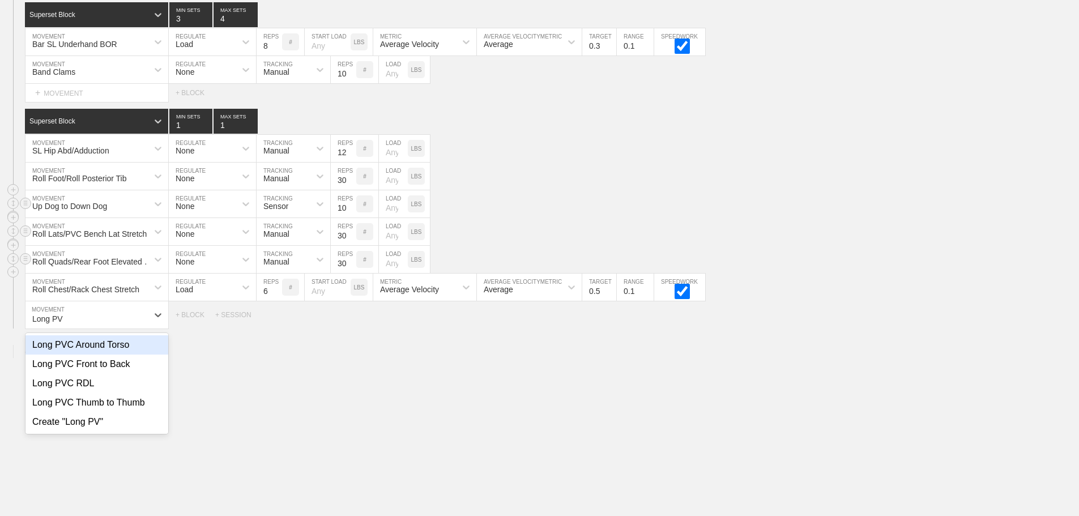
type input "Long PV"
click at [787, 246] on div "Roll Lats/PVC Bench Lat Stretch MOVEMENT None REGULATE Manual TRACKING 30 REPS …" at bounding box center [539, 232] width 1079 height 28
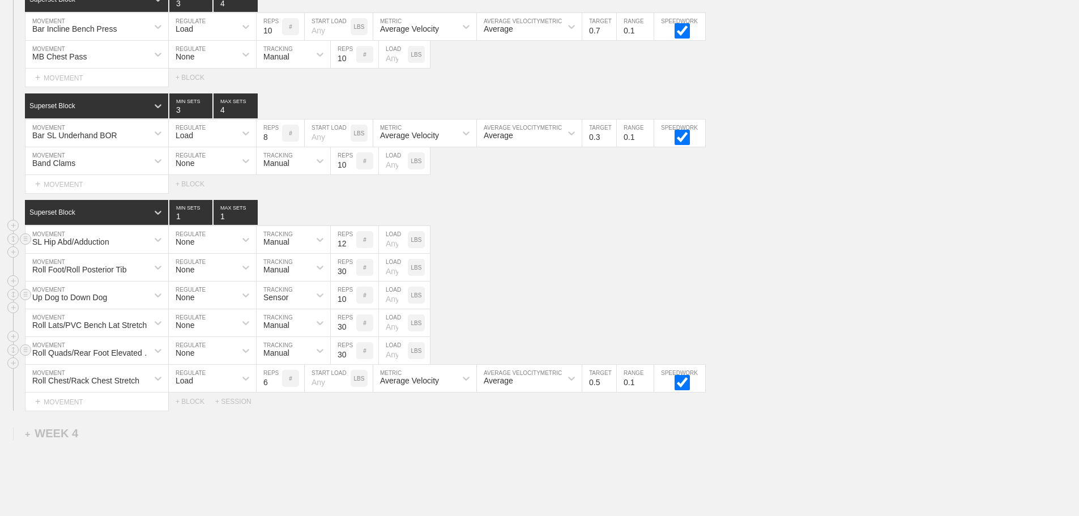
scroll to position [2157, 0]
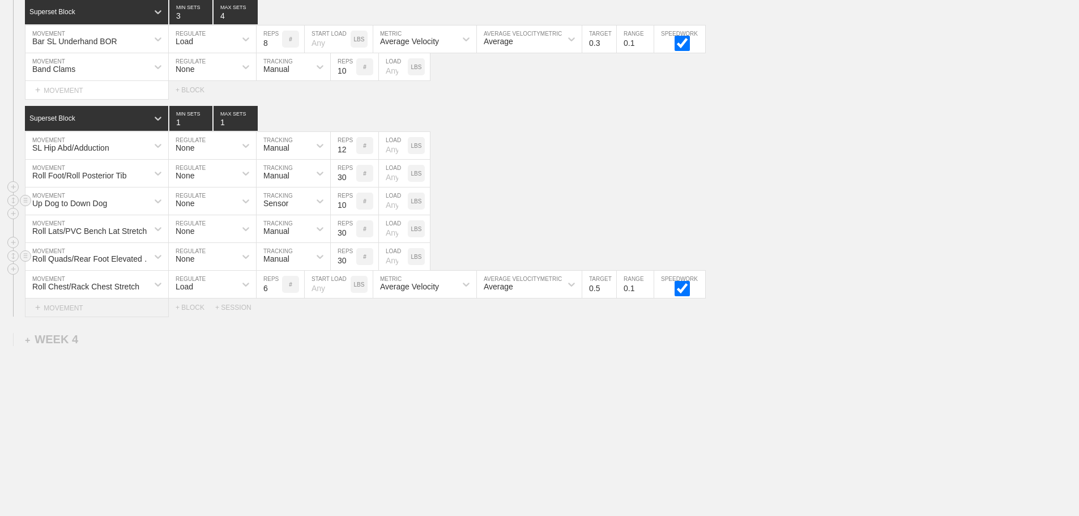
click at [70, 311] on div "+ MOVEMENT" at bounding box center [97, 307] width 144 height 19
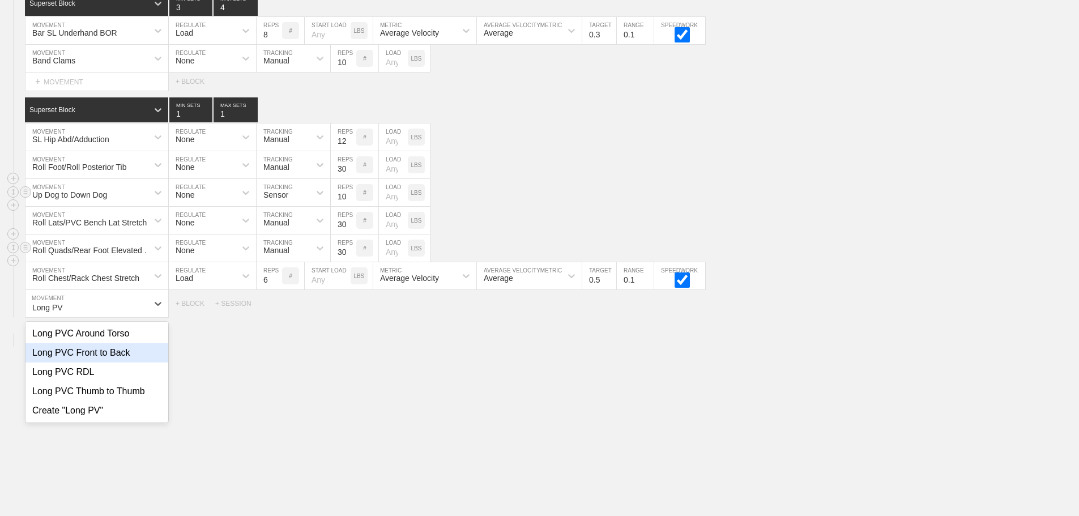
click at [93, 362] on div "Long PVC Front to Back" at bounding box center [96, 352] width 143 height 19
type input "Long PV"
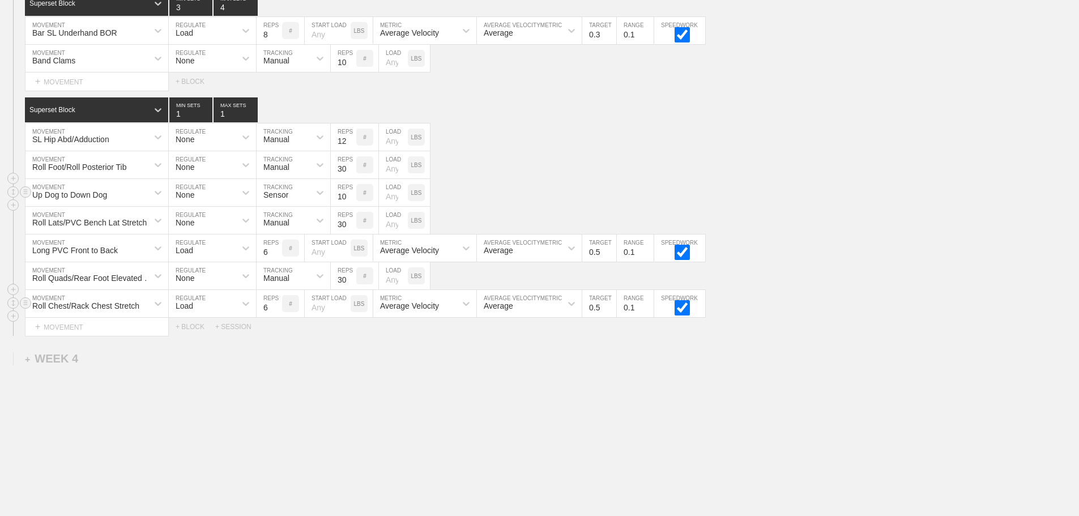
click at [263, 317] on input "6" at bounding box center [269, 303] width 25 height 27
type input "1"
type input "30"
click at [238, 286] on div at bounding box center [246, 276] width 20 height 20
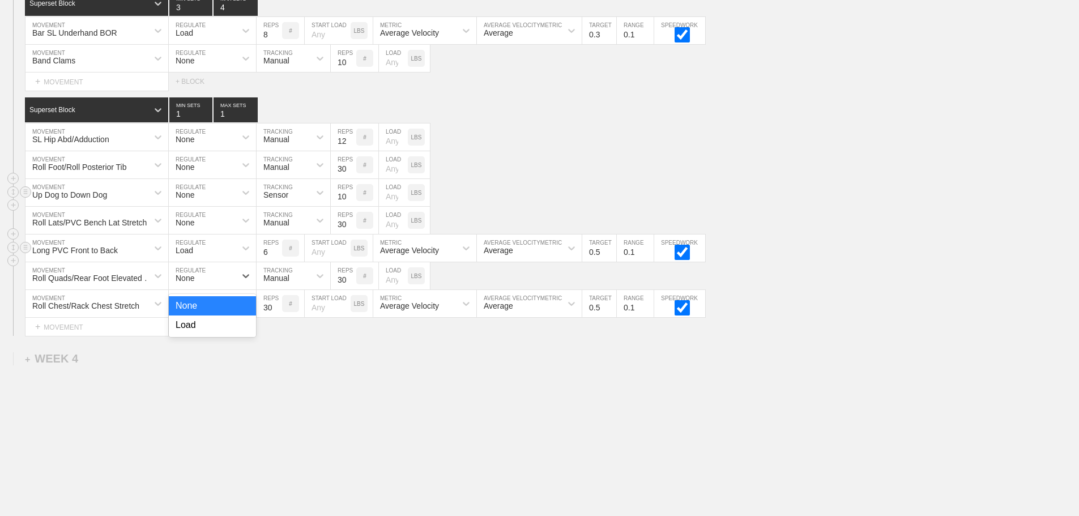
click at [206, 258] on div "Load" at bounding box center [202, 247] width 67 height 19
click at [213, 283] on div "None" at bounding box center [212, 277] width 87 height 19
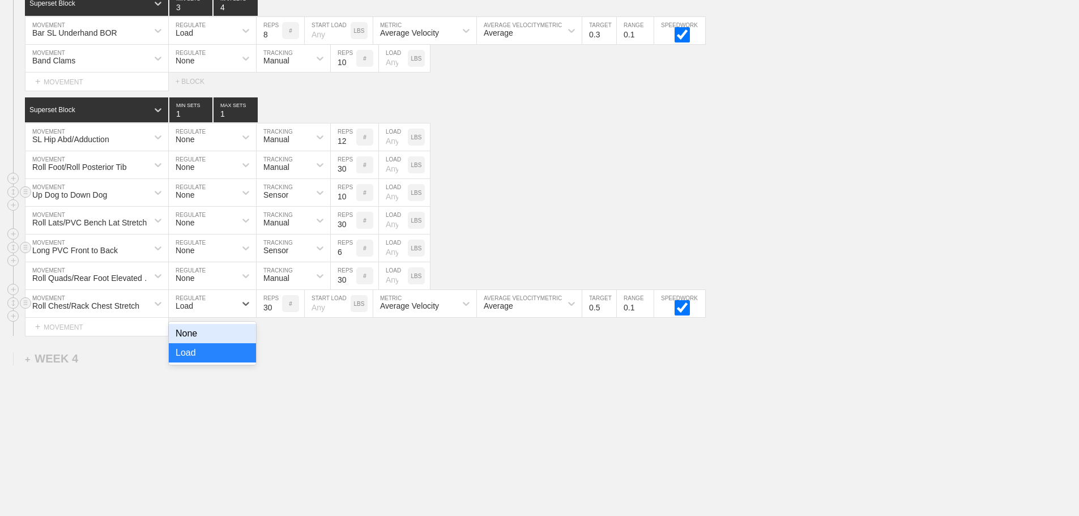
click at [215, 309] on div "Load" at bounding box center [202, 303] width 67 height 19
click at [224, 337] on div "None" at bounding box center [212, 333] width 87 height 19
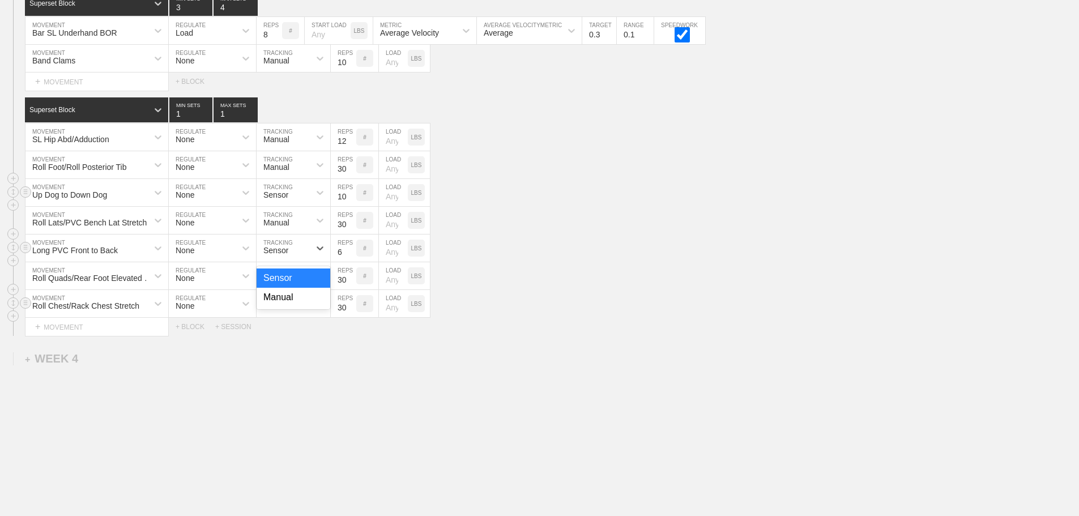
click at [291, 258] on div "Sensor" at bounding box center [283, 247] width 53 height 19
click at [289, 306] on div "Manual" at bounding box center [294, 297] width 74 height 19
click at [289, 313] on div "Sensor" at bounding box center [283, 303] width 53 height 19
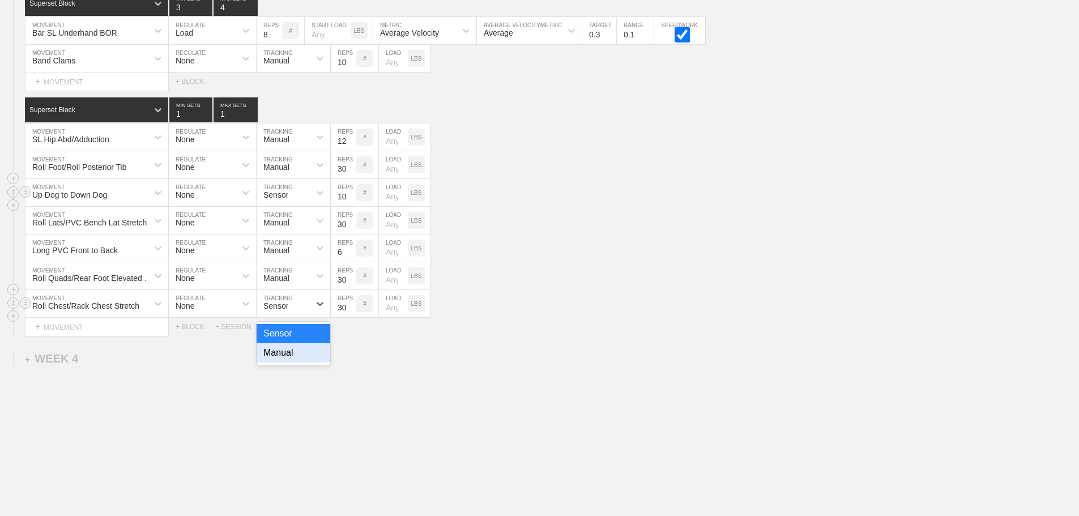
click at [294, 362] on div "Manual" at bounding box center [294, 352] width 74 height 19
click at [339, 258] on input "6" at bounding box center [343, 247] width 25 height 27
type input "10"
click at [532, 207] on div "Up Dog to Down Dog MOVEMENT None REGULATE Sensor TRACKING 10 REPS # LOAD LBS" at bounding box center [539, 193] width 1079 height 28
click at [710, 229] on div "Up Dog to Down Dog MOVEMENT None REGULATE Sensor TRACKING 10 REPS # LOAD LBS" at bounding box center [539, 221] width 1079 height 28
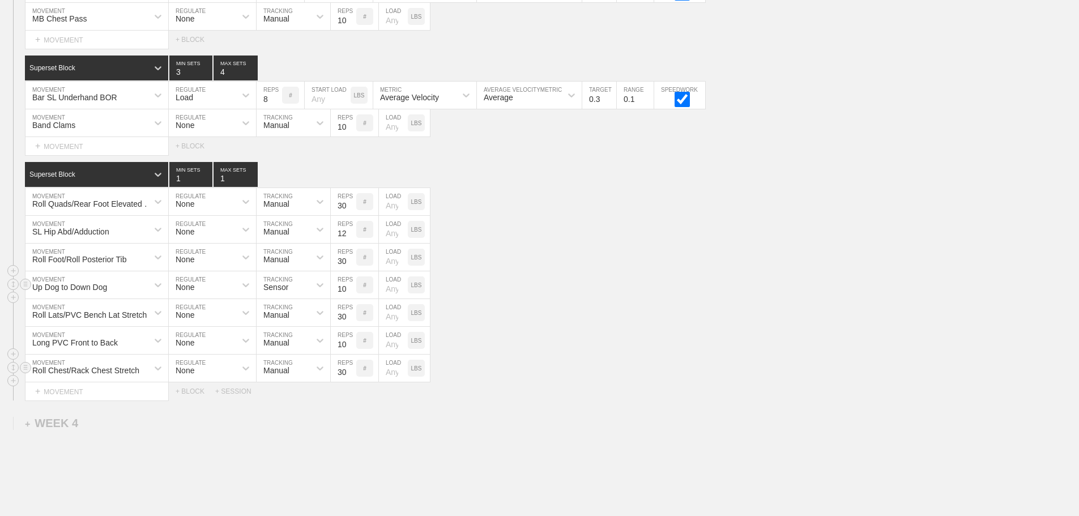
scroll to position [1930, 0]
